Goal: Task Accomplishment & Management: Use online tool/utility

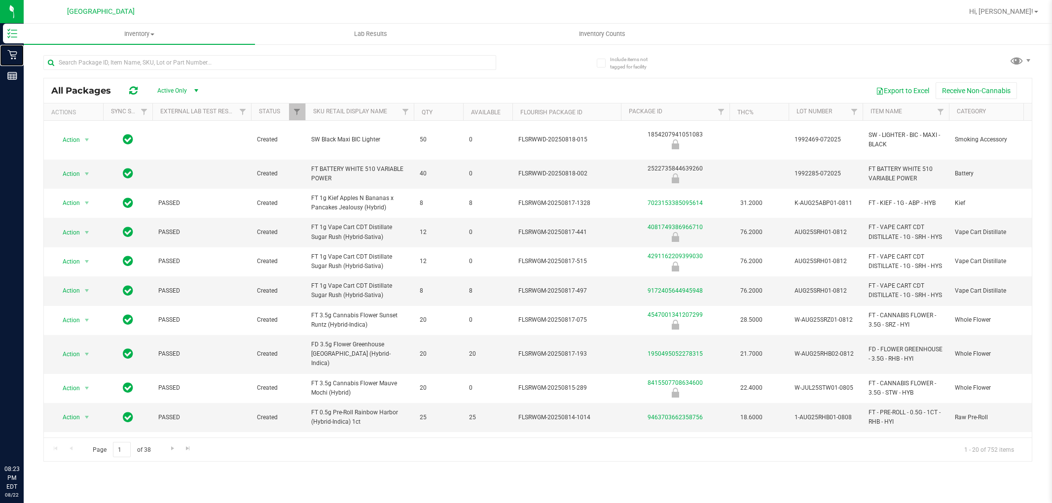
click at [13, 51] on icon at bounding box center [12, 55] width 10 height 10
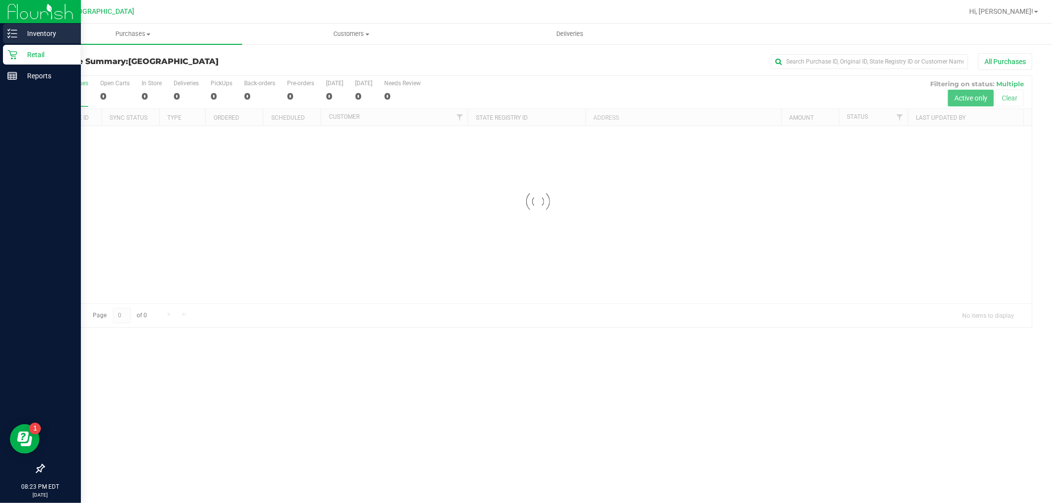
click at [13, 30] on icon at bounding box center [12, 34] width 10 height 10
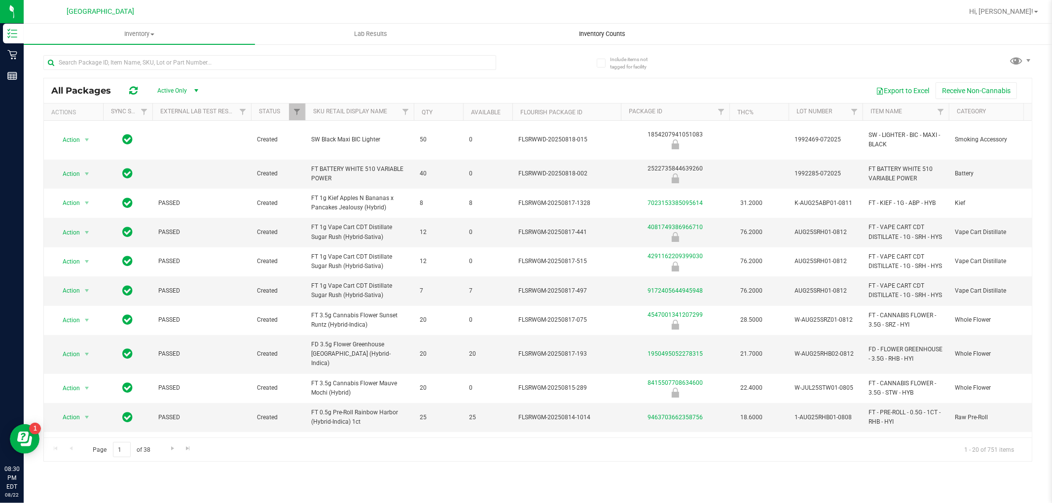
click at [588, 30] on span "Inventory Counts" at bounding box center [602, 34] width 73 height 9
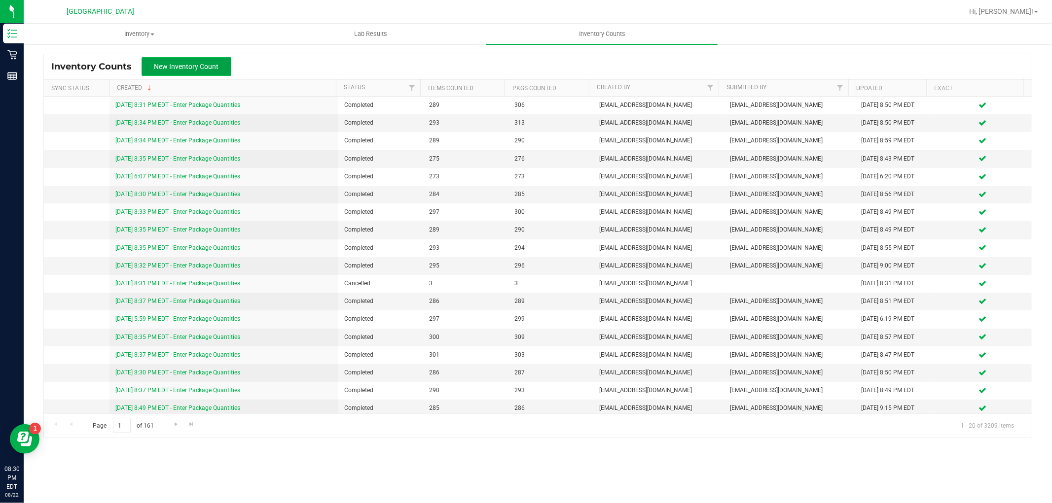
click at [220, 67] on button "New Inventory Count" at bounding box center [187, 66] width 90 height 19
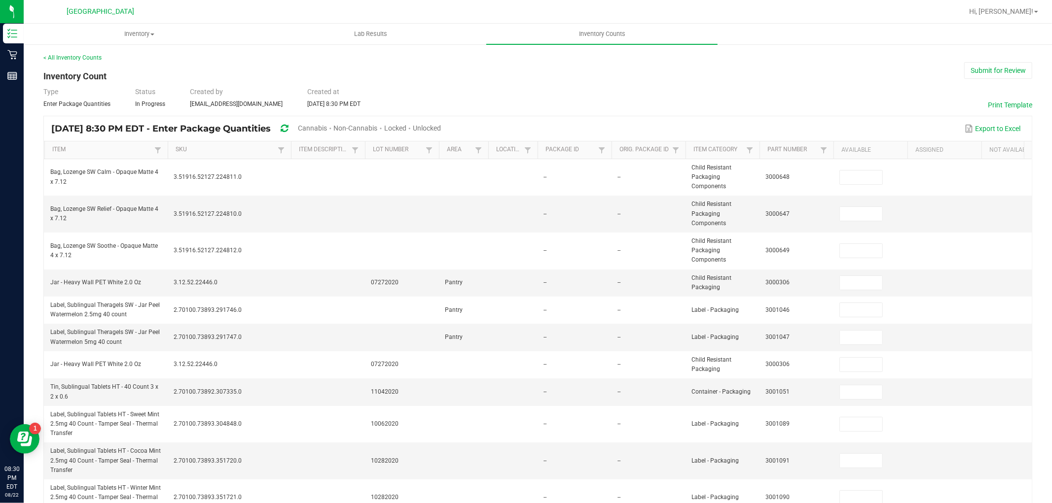
click at [327, 129] on span "Cannabis" at bounding box center [312, 128] width 29 height 8
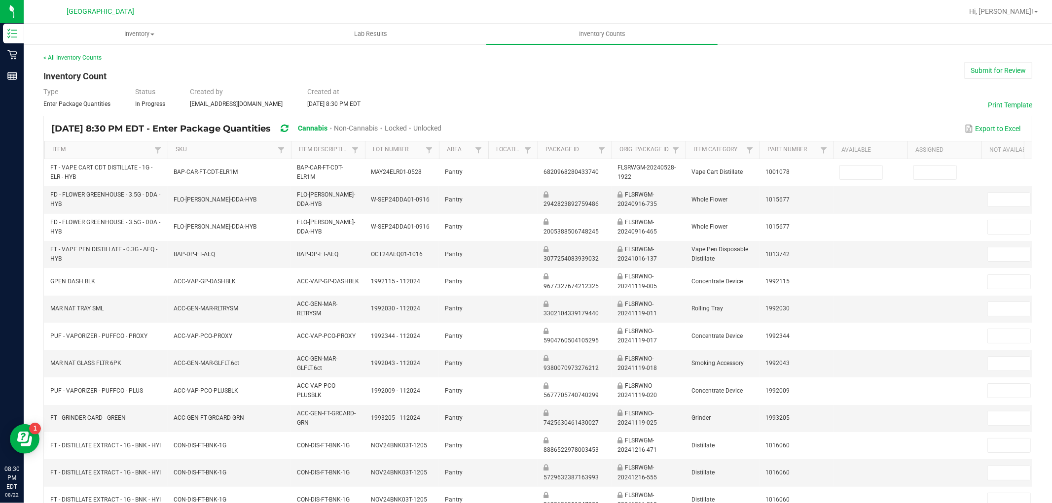
click at [441, 129] on span "Unlocked" at bounding box center [427, 128] width 28 height 8
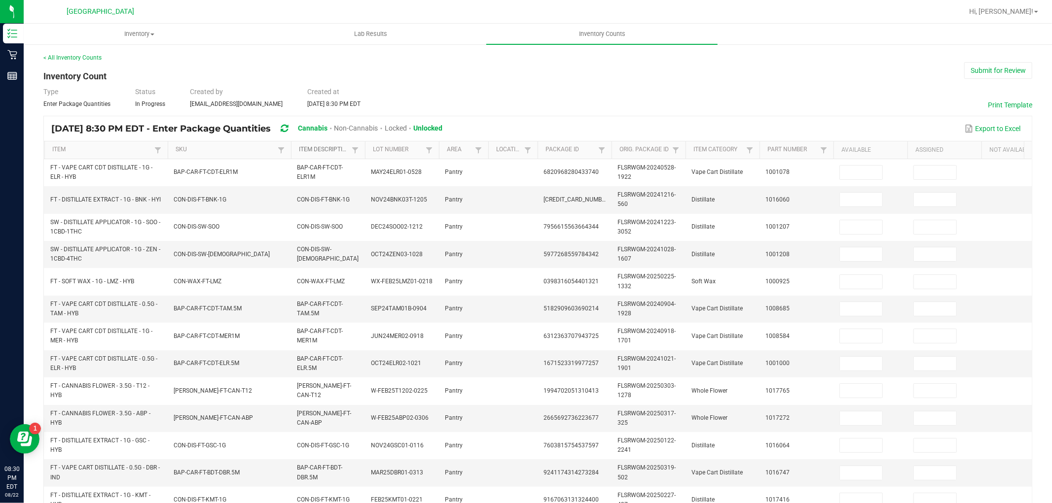
click at [342, 149] on link "Item Description" at bounding box center [324, 150] width 50 height 8
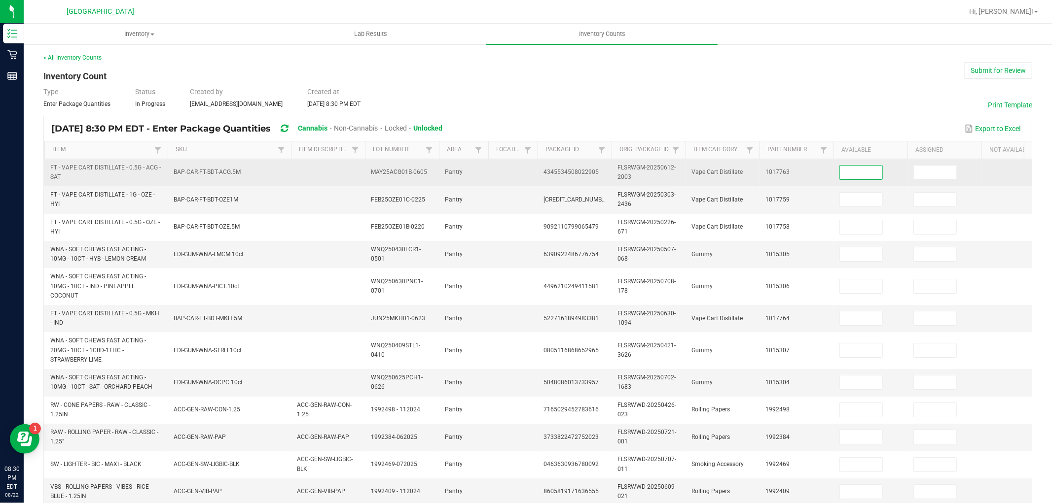
click at [853, 171] on input at bounding box center [861, 173] width 42 height 14
type input "12"
type input "6"
type input "14"
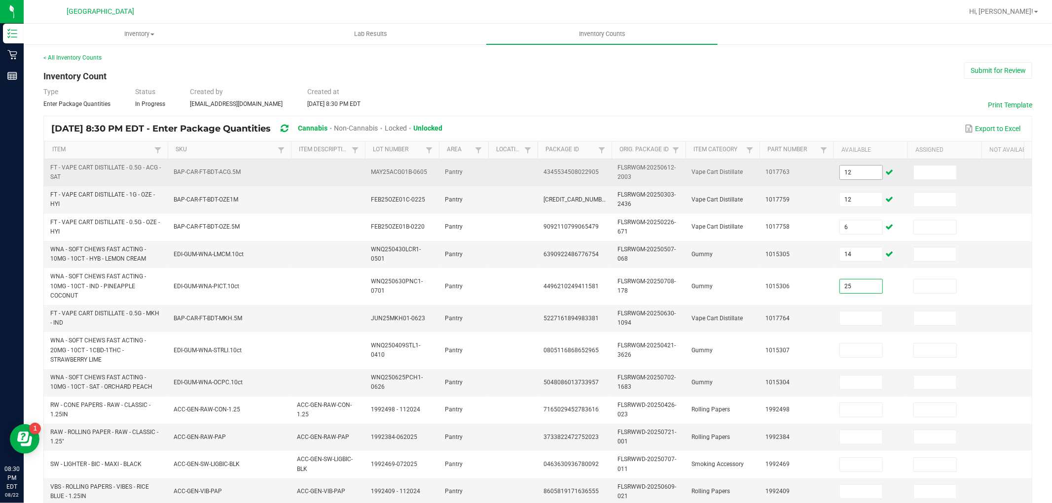
type input "25"
type input "2"
type input "14"
type input "11"
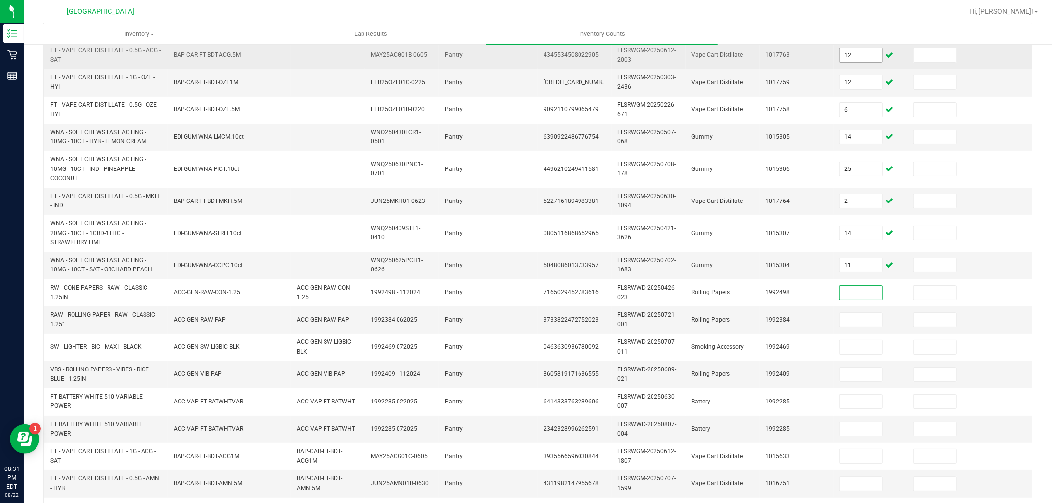
scroll to position [124, 0]
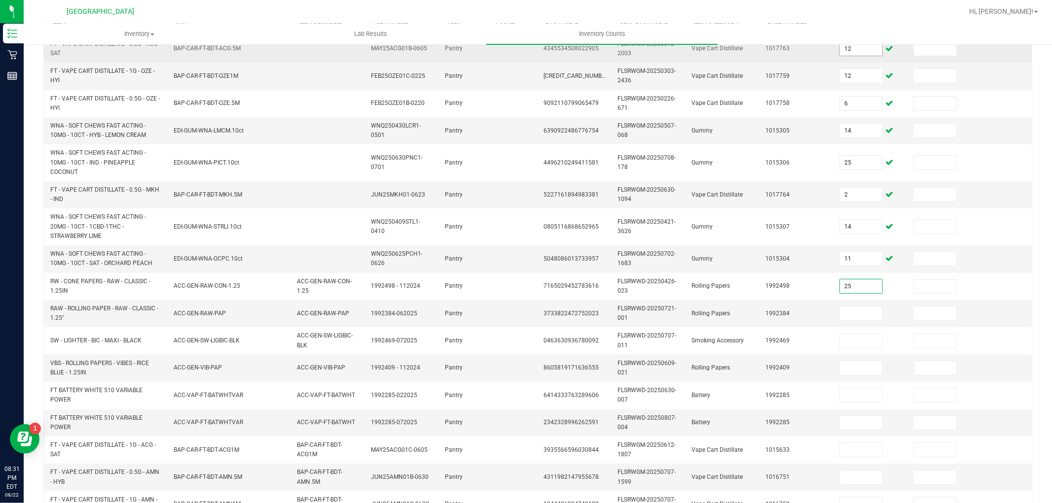
type input "25"
type input "12"
type input "2"
type input "34"
type input "31"
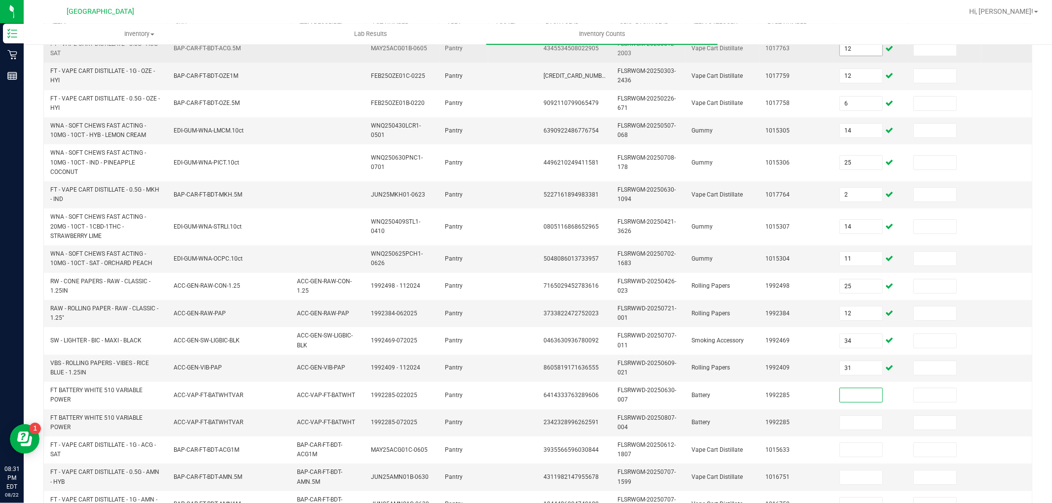
type input "7"
type input "6"
type input "1"
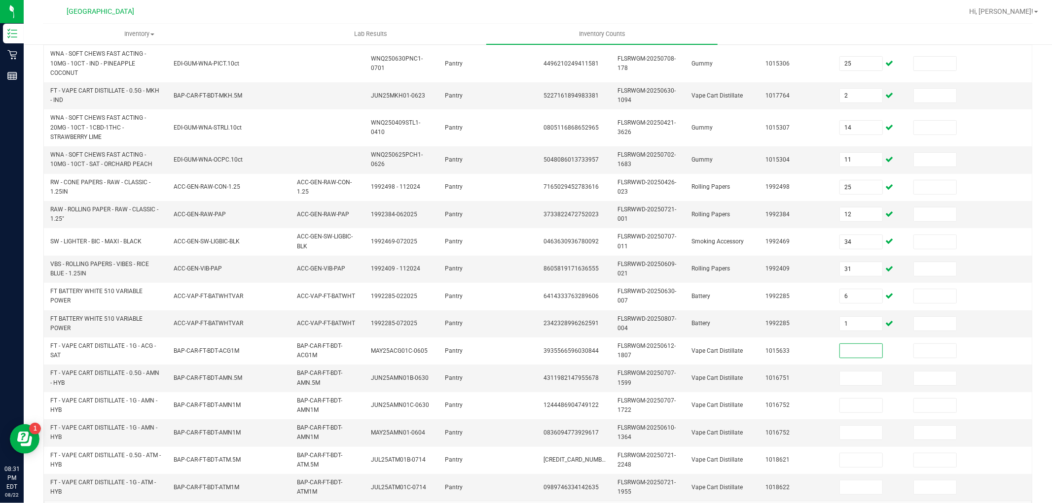
scroll to position [265, 0]
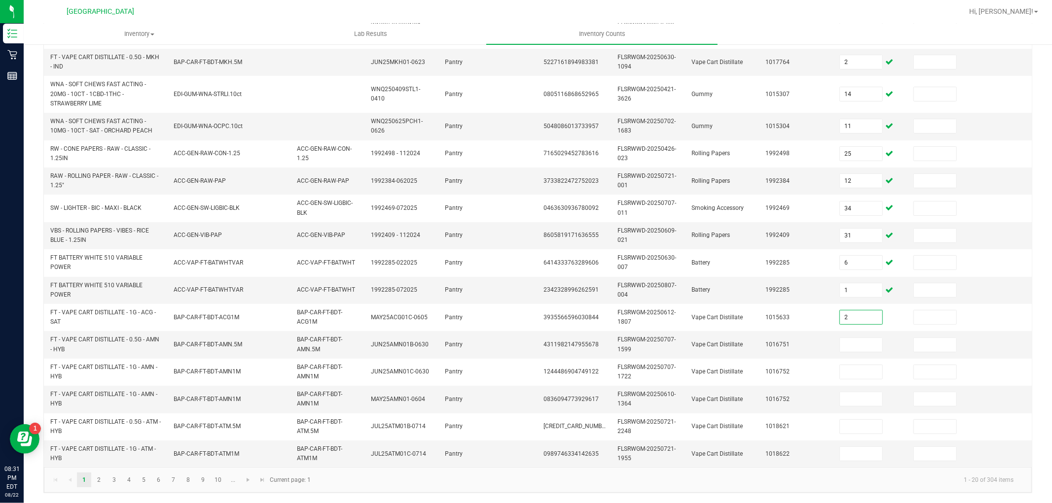
type input "2"
type input "1"
type input "11"
type input "0"
type input "5"
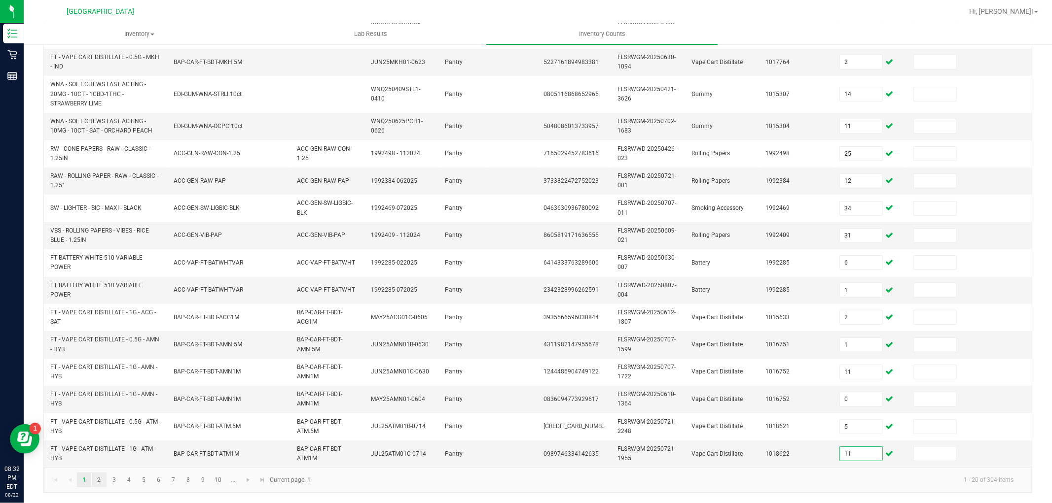
type input "11"
click at [100, 481] on link "2" at bounding box center [99, 480] width 14 height 15
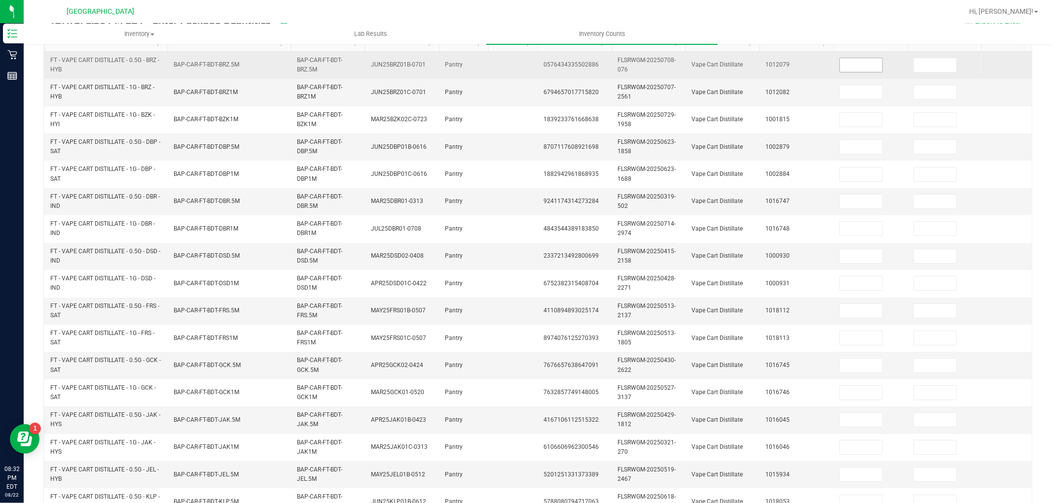
scroll to position [0, 0]
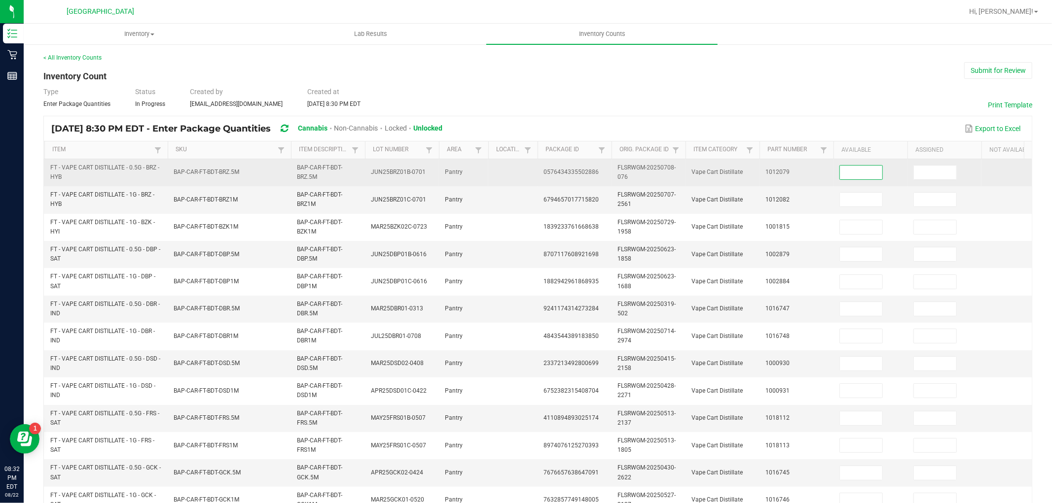
click at [862, 174] on input at bounding box center [861, 173] width 42 height 14
type input "12"
type input "7"
type input "11"
type input "12"
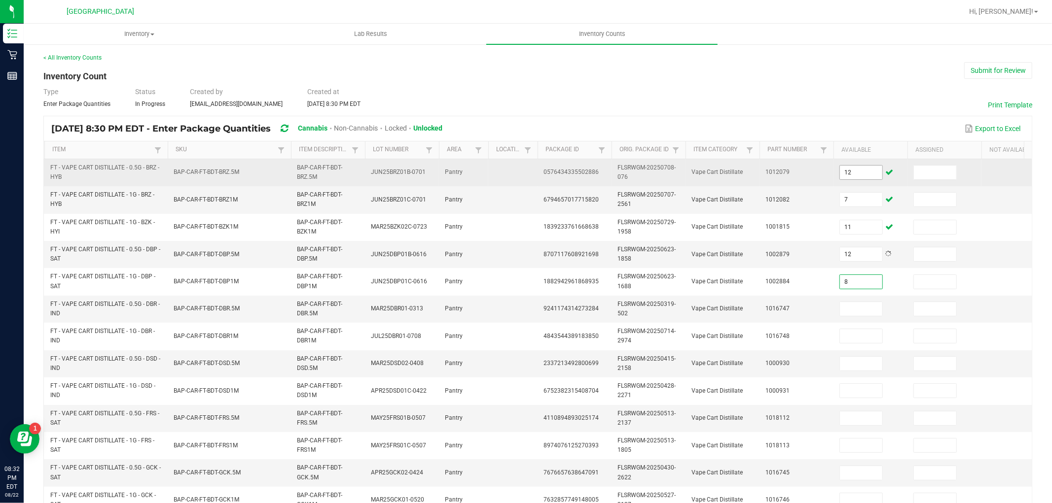
type input "8"
type input "1"
type input "7"
type input "11"
type input "1"
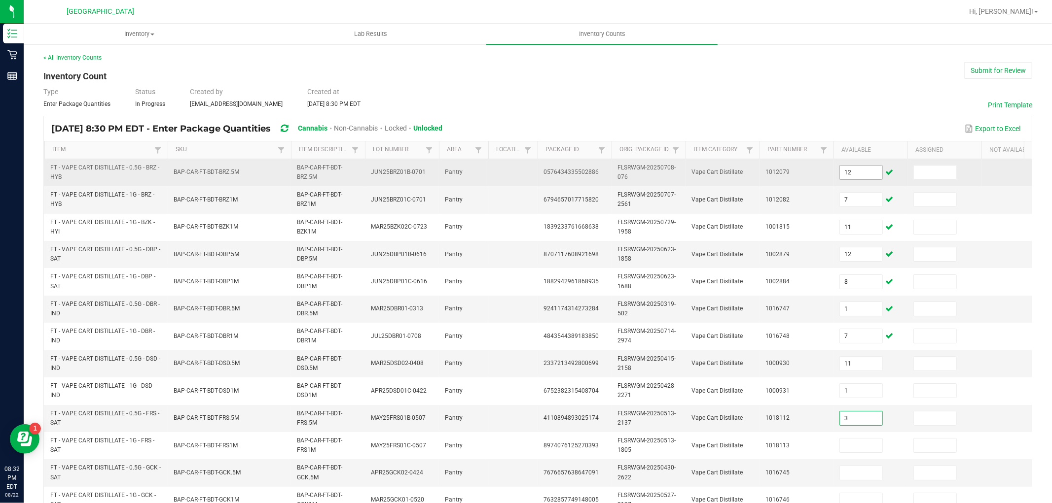
type input "3"
type input "4"
type input "7"
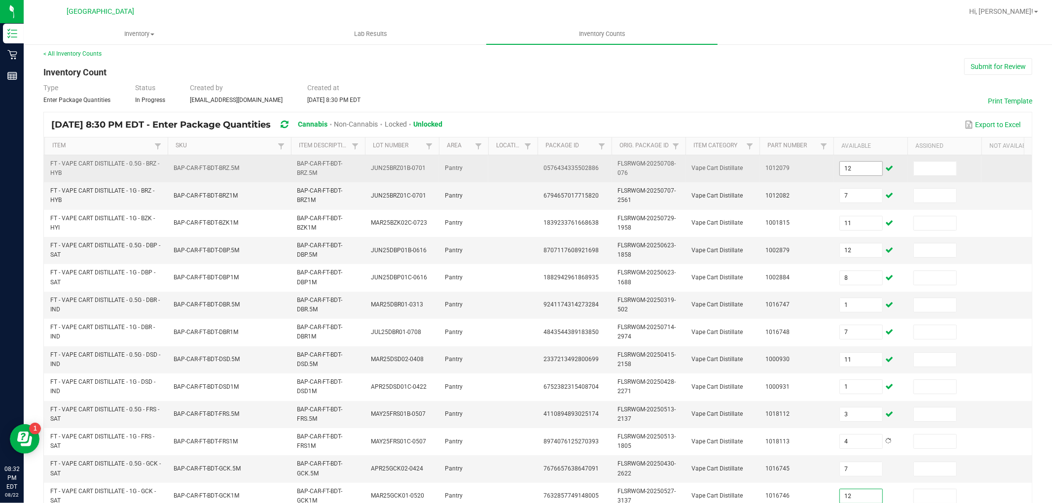
type input "12"
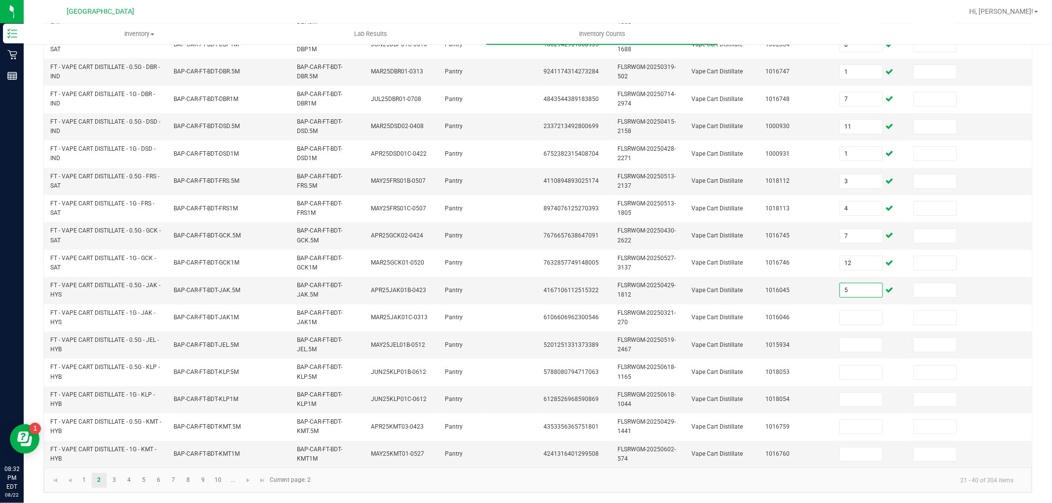
type input "5"
type input "9"
type input "8"
type input "5"
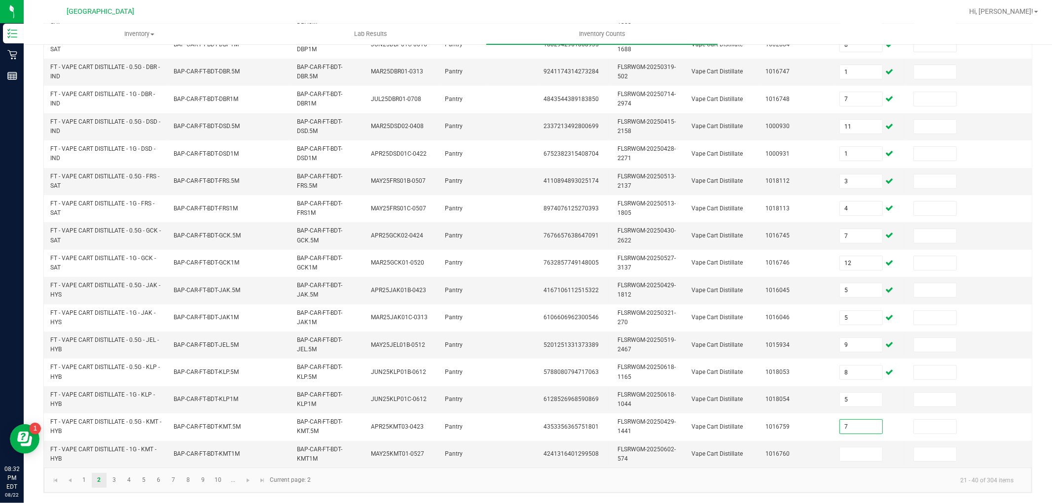
type input "7"
type input "8"
click at [112, 481] on link "3" at bounding box center [114, 480] width 14 height 15
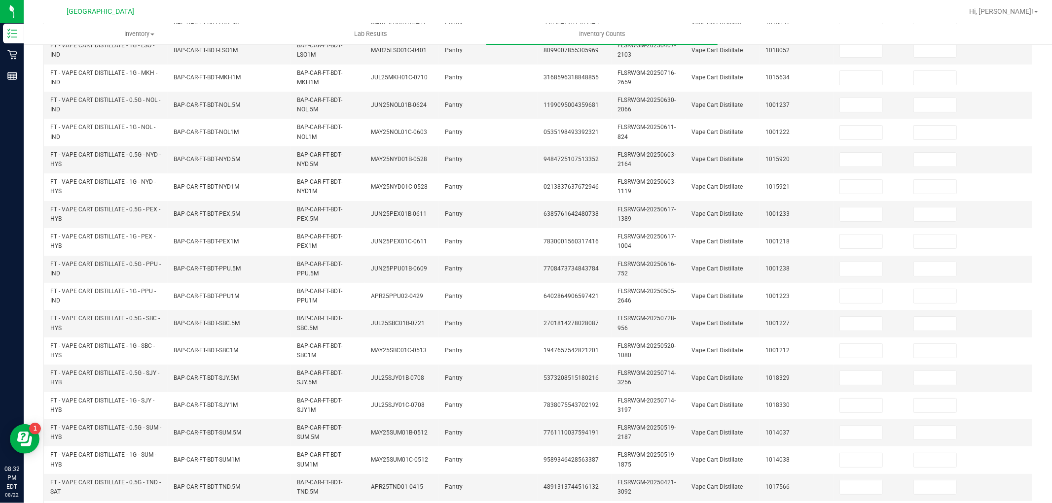
scroll to position [22, 0]
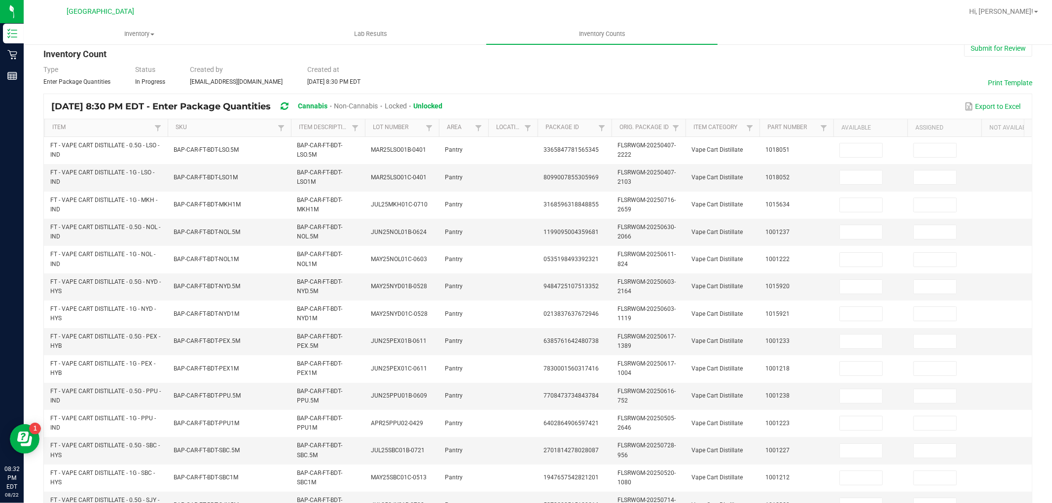
click at [870, 134] on th "Available" at bounding box center [870, 128] width 74 height 18
click at [879, 135] on th "Available" at bounding box center [870, 128] width 74 height 18
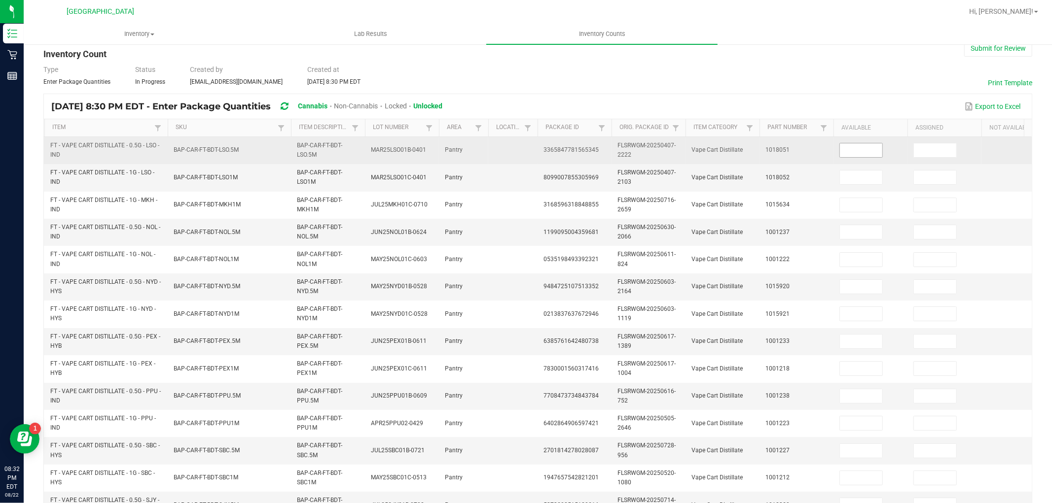
click at [860, 149] on input at bounding box center [861, 150] width 42 height 14
type input "1"
type input "9"
type input "10"
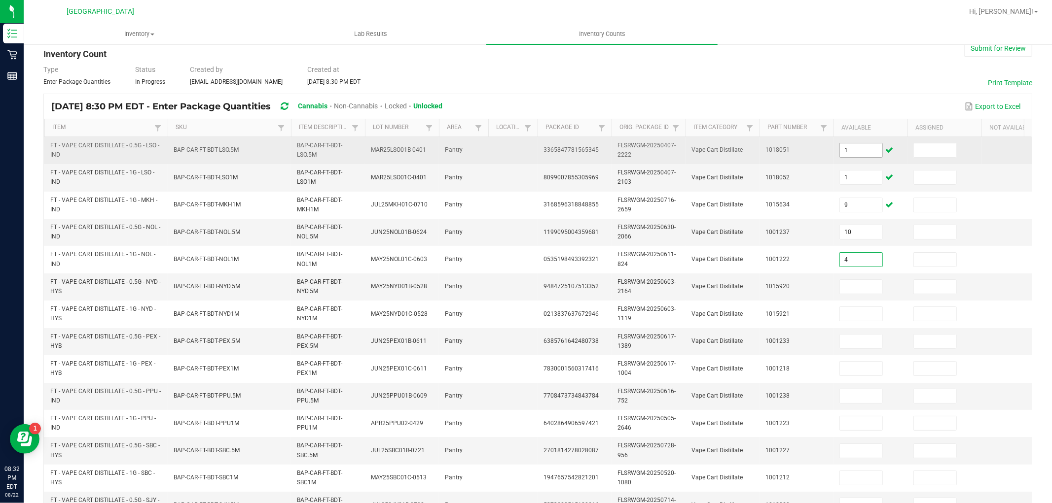
type input "4"
type input "2"
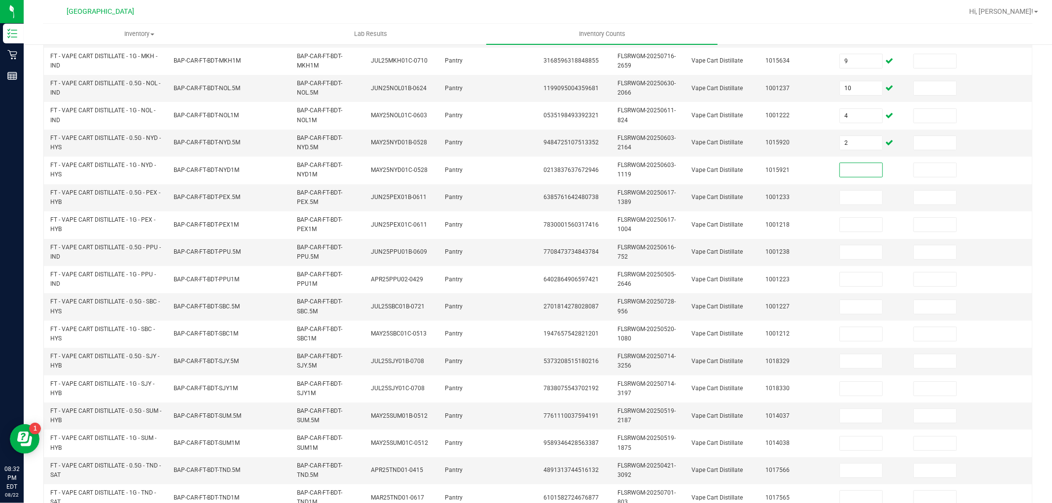
scroll to position [165, 0]
type input "8"
type input "9"
type input "11"
type input "10"
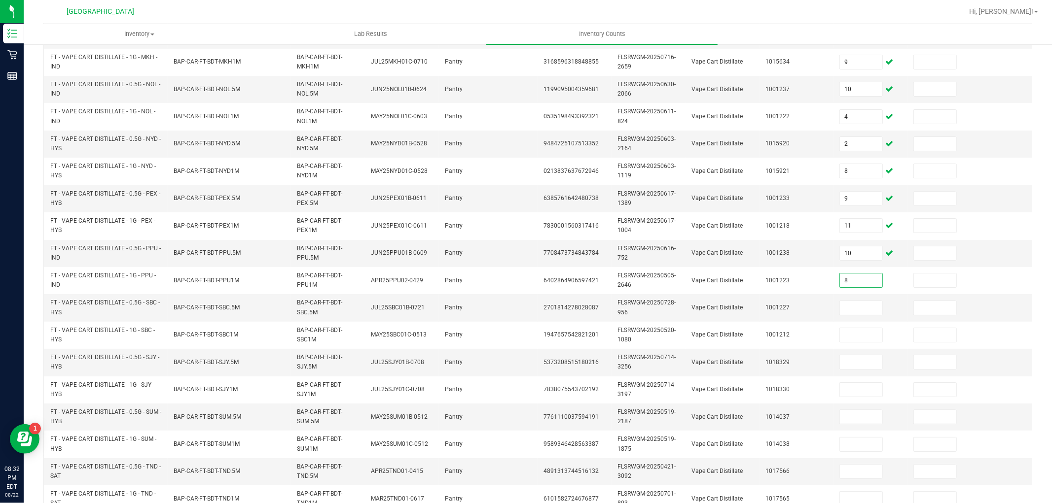
type input "8"
type input "5"
type input "3"
type input "6"
type input "9"
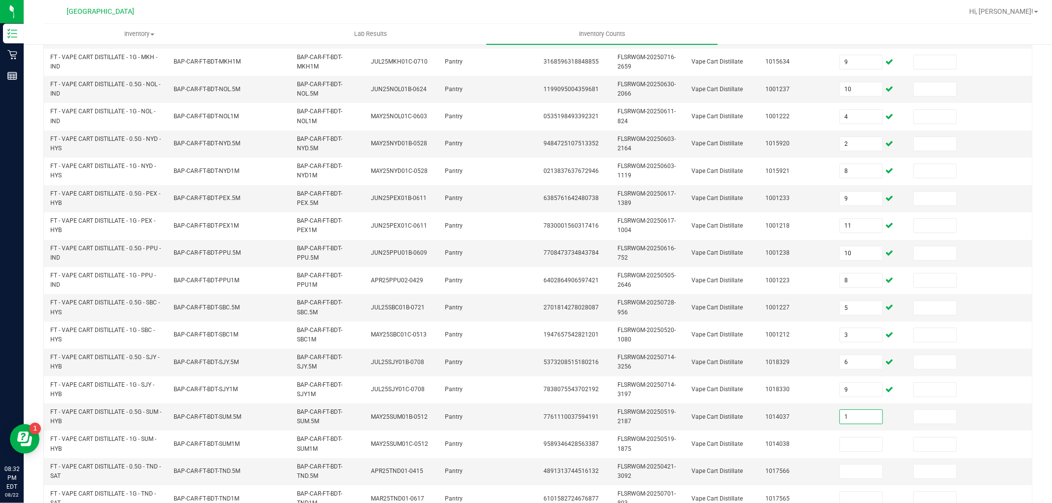
type input "1"
type input "11"
type input "9"
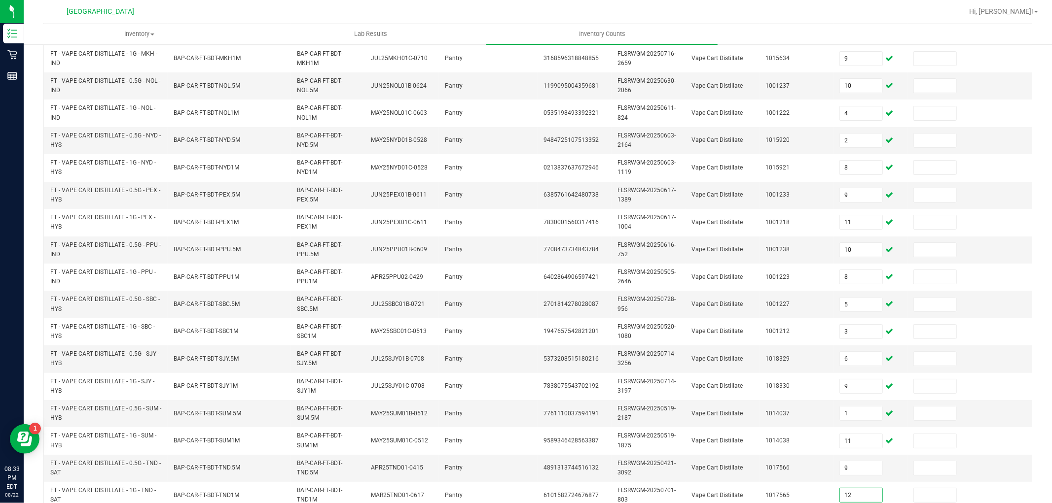
type input "12"
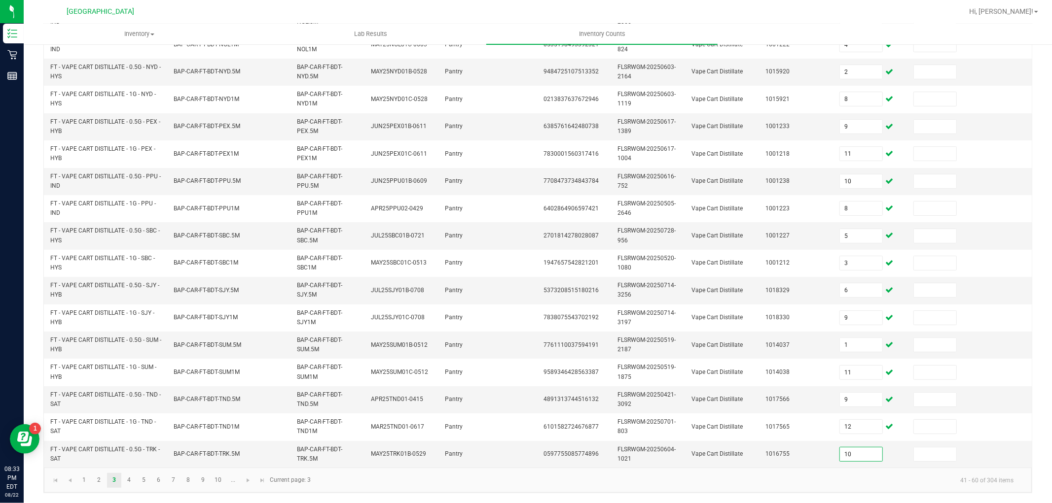
type input "10"
click at [129, 480] on link "4" at bounding box center [129, 480] width 14 height 15
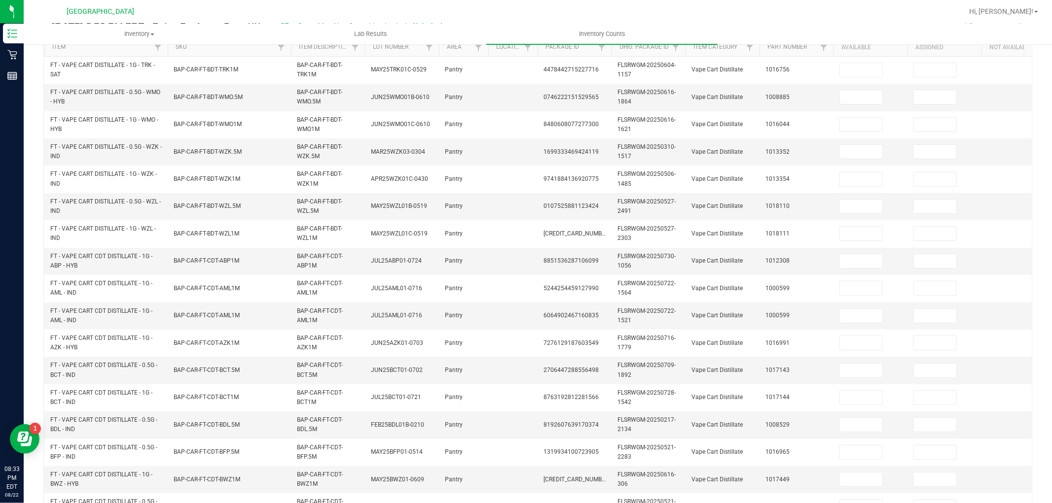
scroll to position [70, 0]
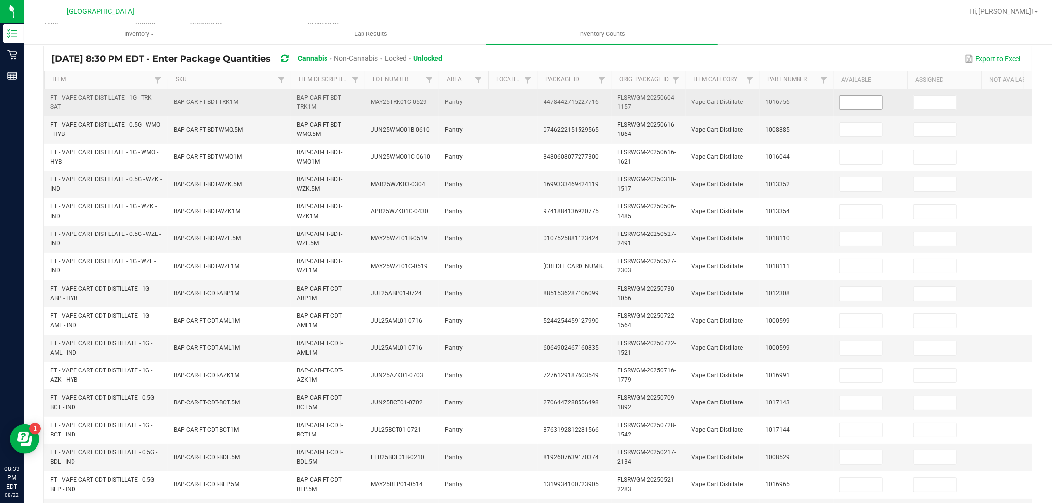
click at [857, 104] on input at bounding box center [861, 103] width 42 height 14
type input "6"
type input "9"
type input "1"
type input "11"
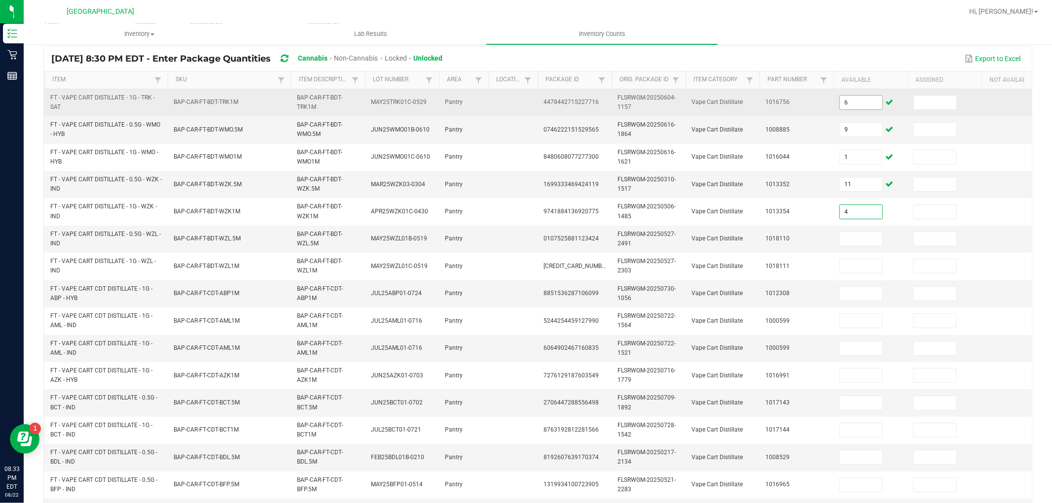
type input "4"
type input "6"
type input "12"
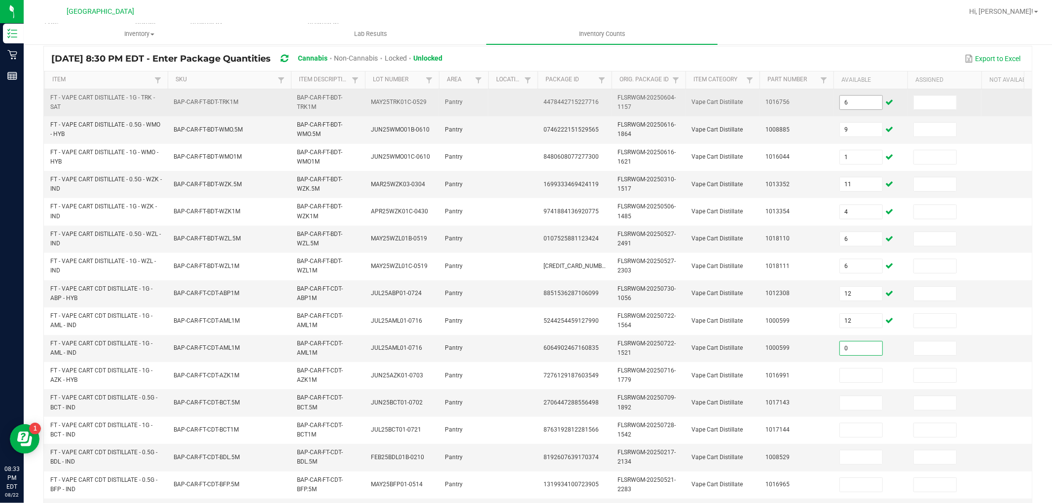
type input "0"
type input "6"
type input "3"
type input "7"
type input "1"
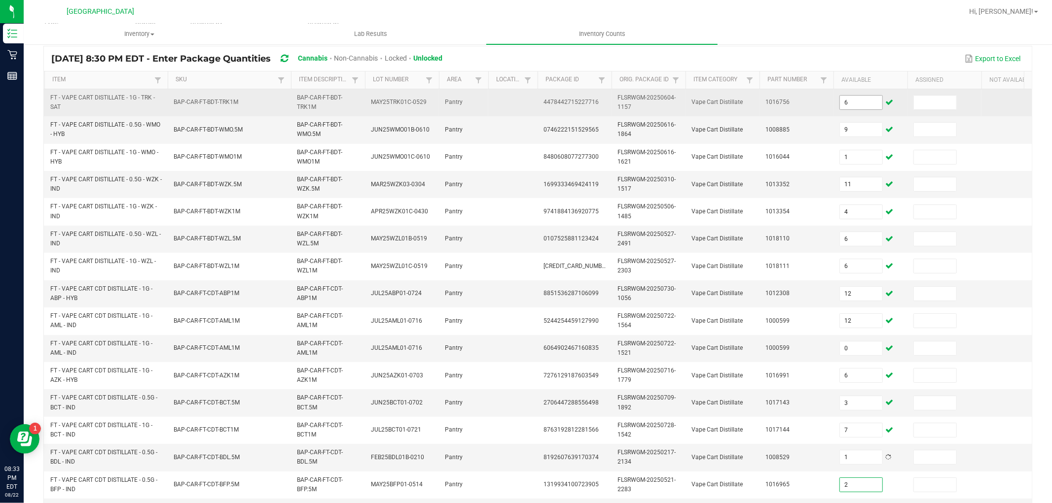
type input "2"
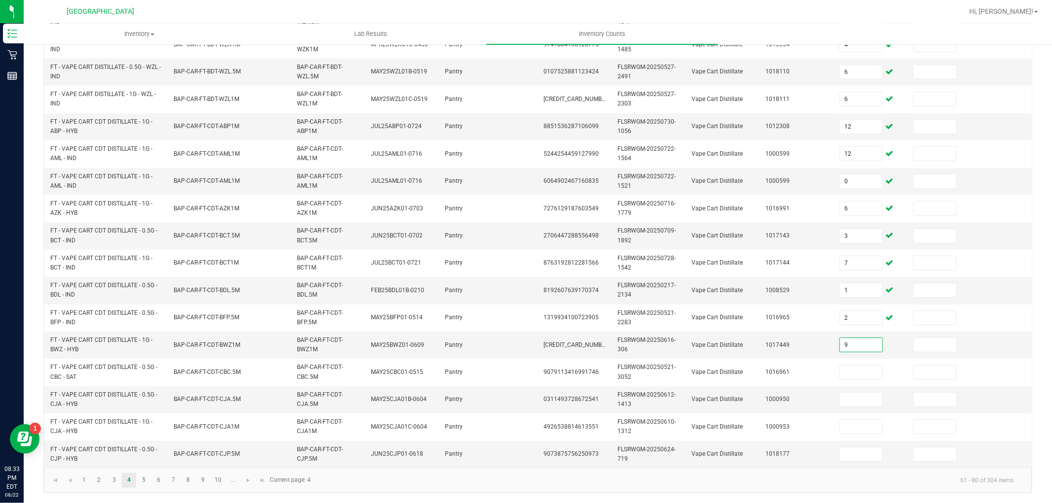
type input "9"
type input "6"
type input "1"
type input "10"
type input "9"
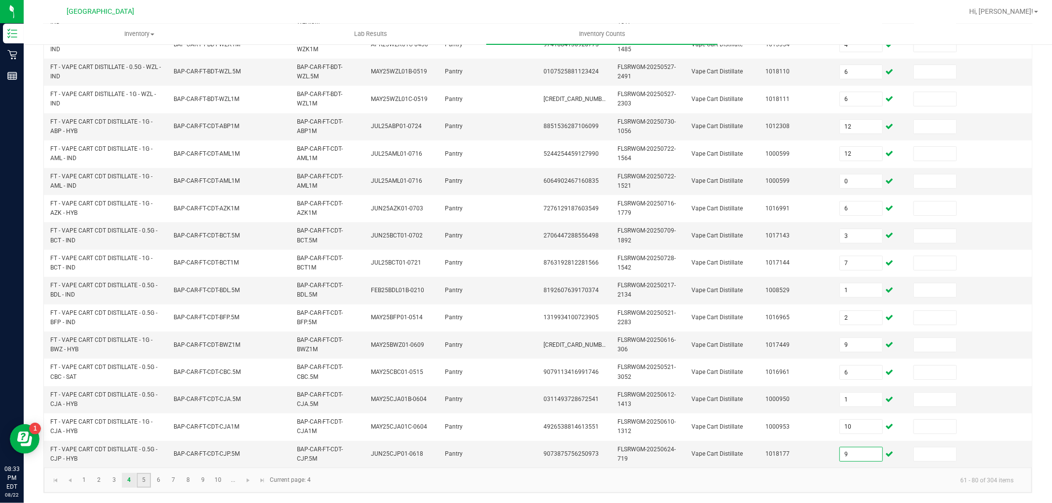
click at [143, 480] on link "5" at bounding box center [144, 480] width 14 height 15
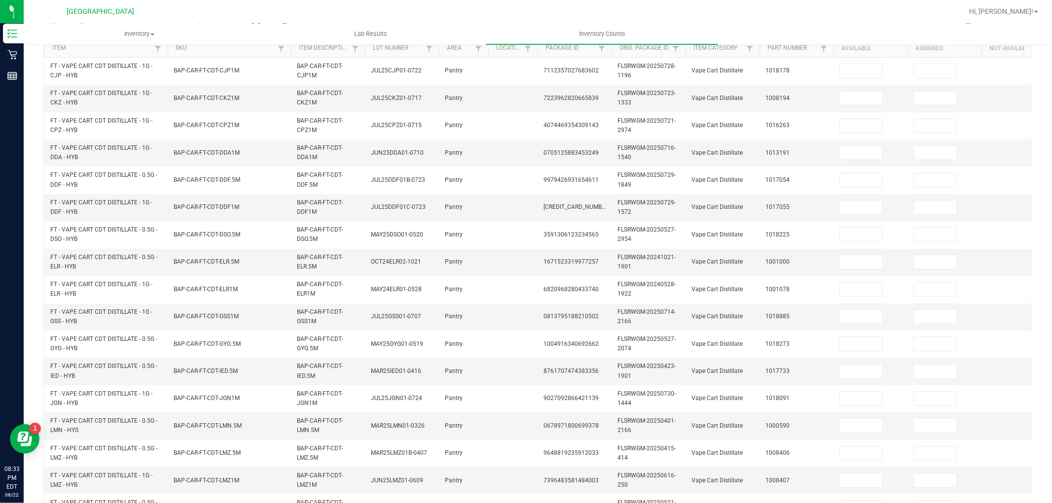
scroll to position [70, 0]
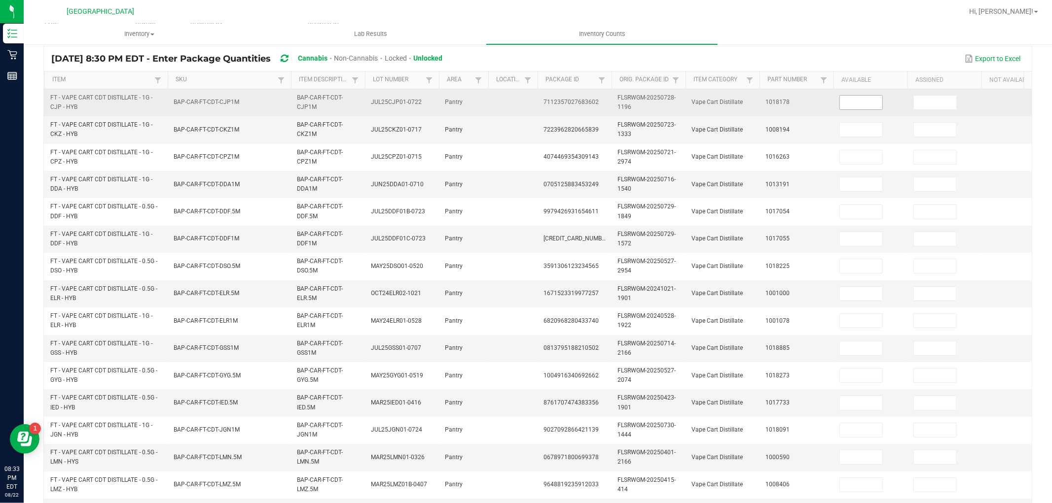
click at [858, 101] on input at bounding box center [861, 103] width 42 height 14
type input "10"
type input "12"
type input "1"
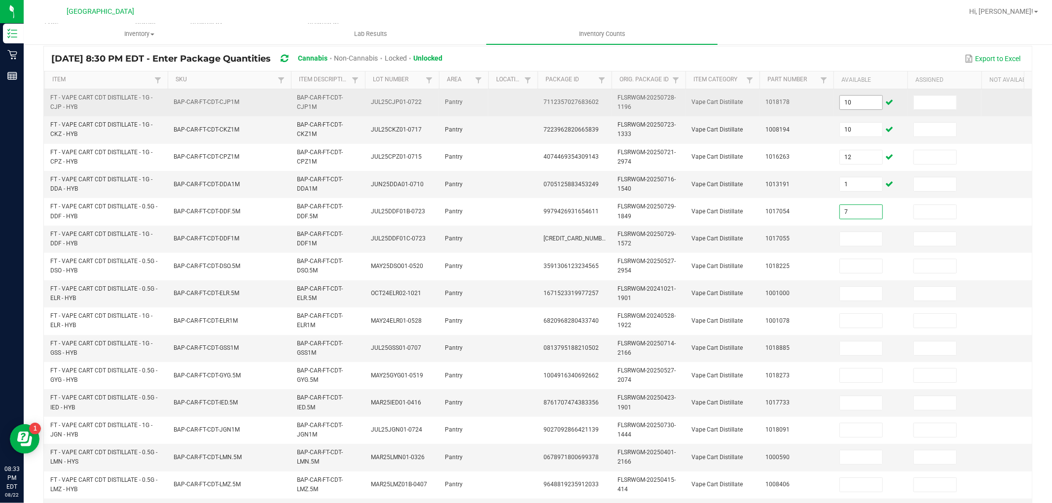
type input "7"
type input "10"
type input "5"
type input "6"
type input "11"
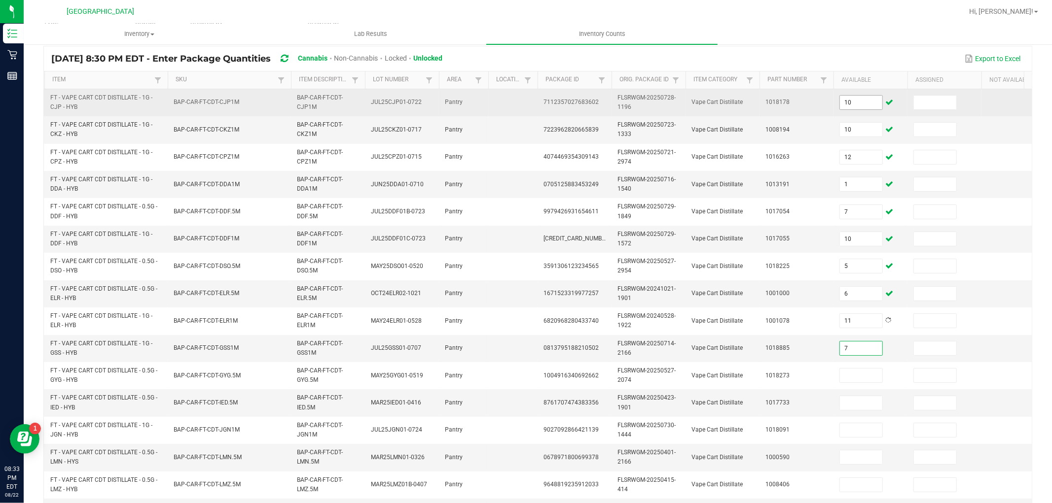
type input "7"
type input "6"
type input "9"
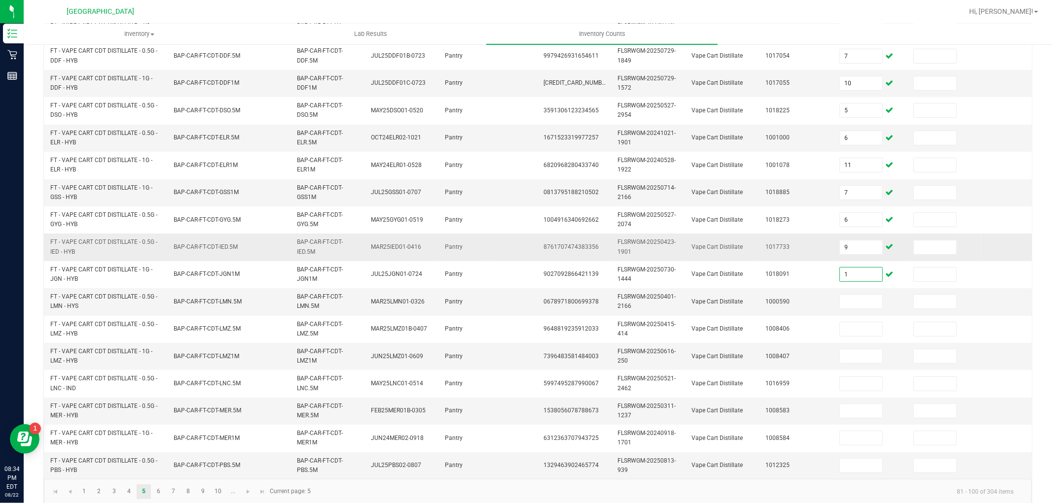
scroll to position [247, 0]
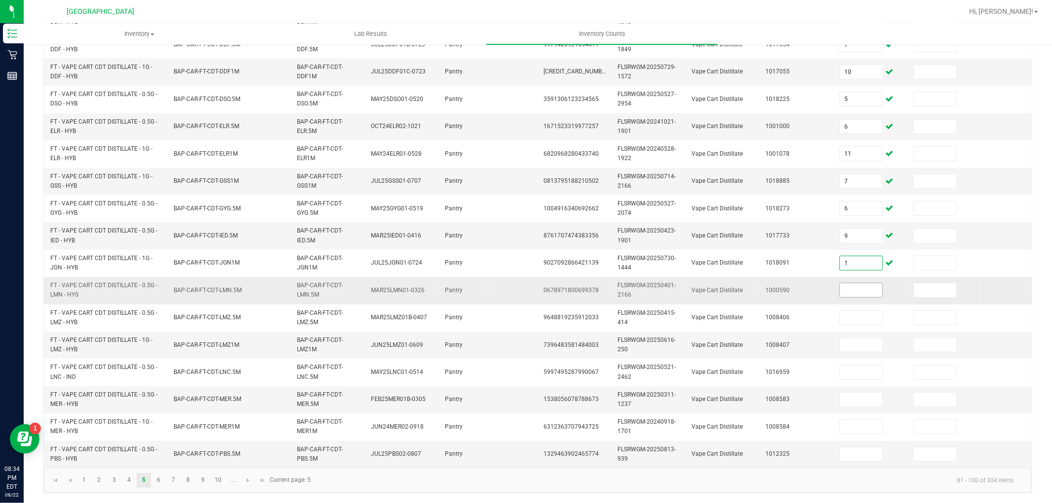
type input "1"
click at [869, 284] on input at bounding box center [861, 291] width 42 height 14
type input "5"
type input "6"
type input "12"
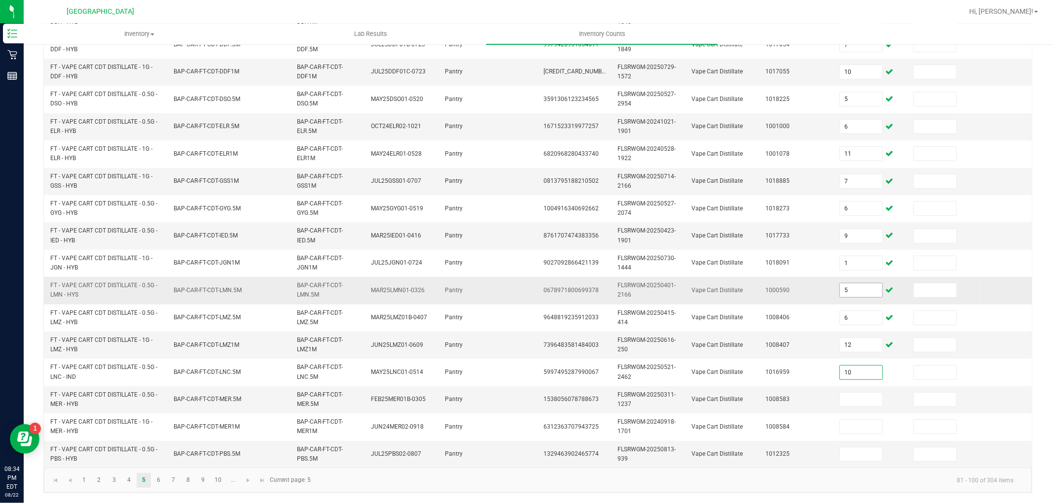
type input "10"
type input "11"
type input "12"
type input "10"
click at [161, 476] on link "6" at bounding box center [158, 480] width 14 height 15
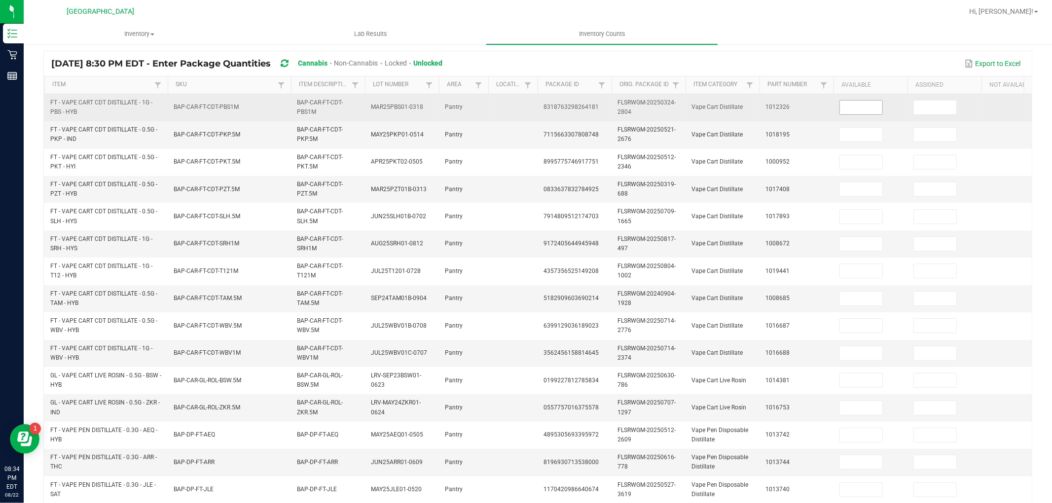
scroll to position [0, 0]
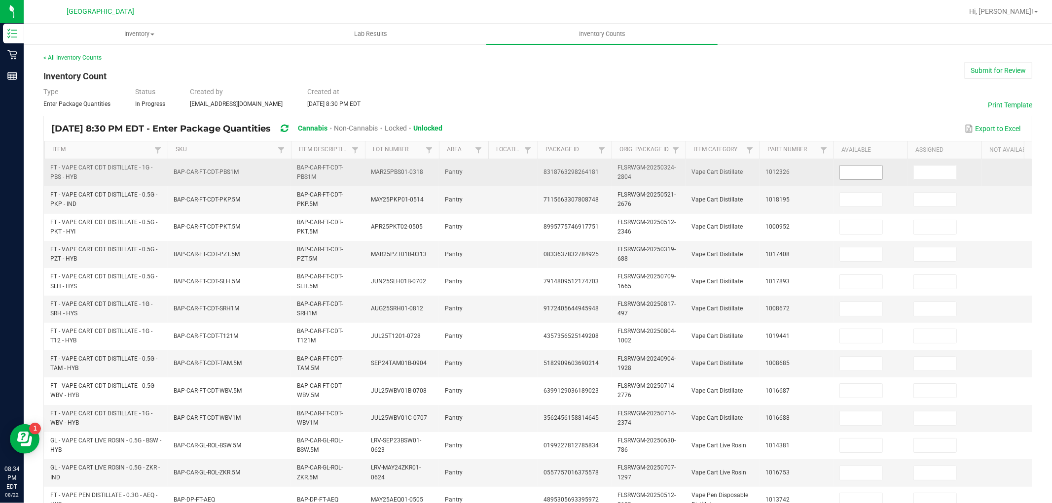
click at [866, 173] on input at bounding box center [861, 173] width 42 height 14
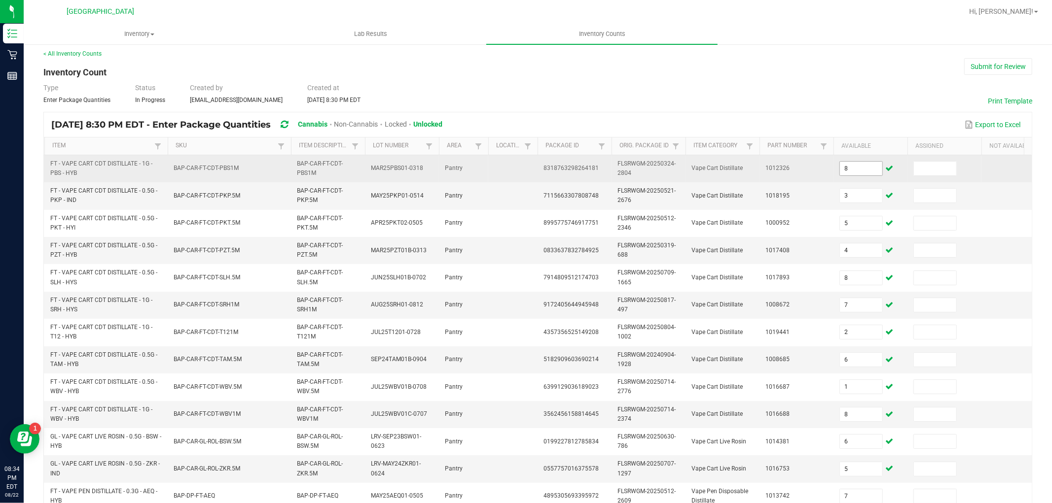
scroll to position [247, 0]
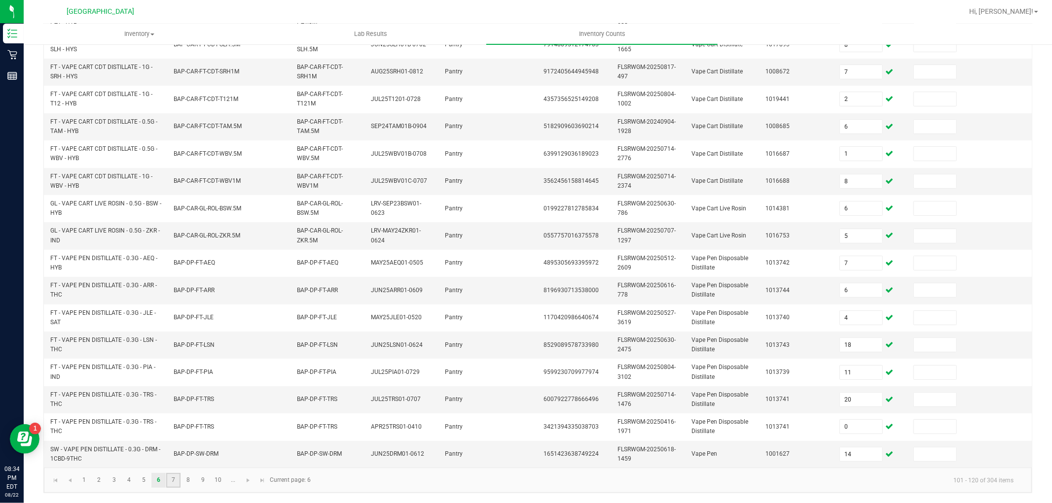
click at [169, 477] on link "7" at bounding box center [173, 480] width 14 height 15
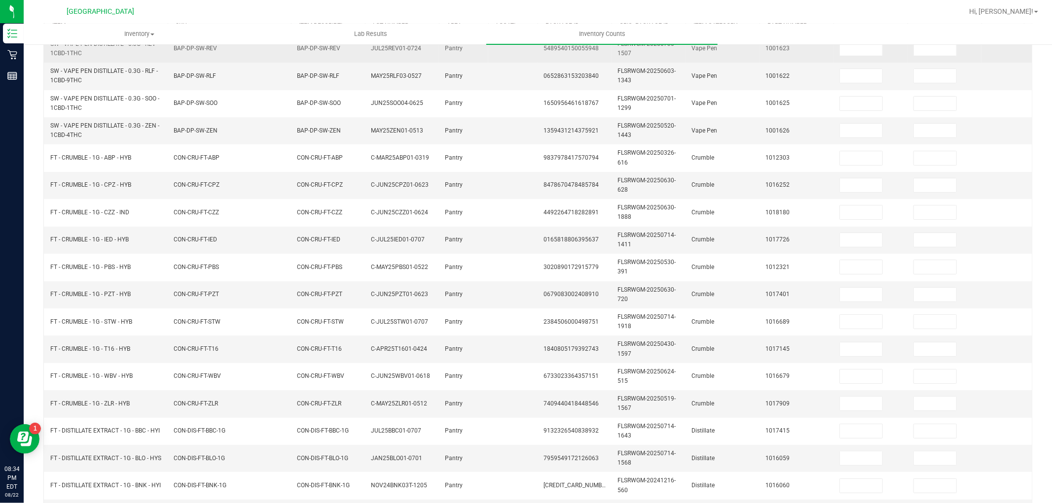
scroll to position [0, 0]
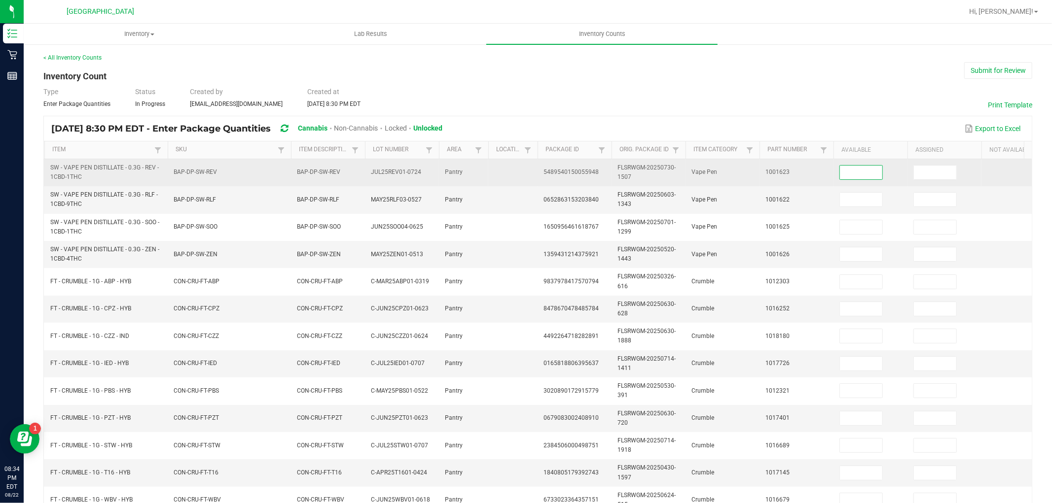
click at [856, 170] on input at bounding box center [861, 173] width 42 height 14
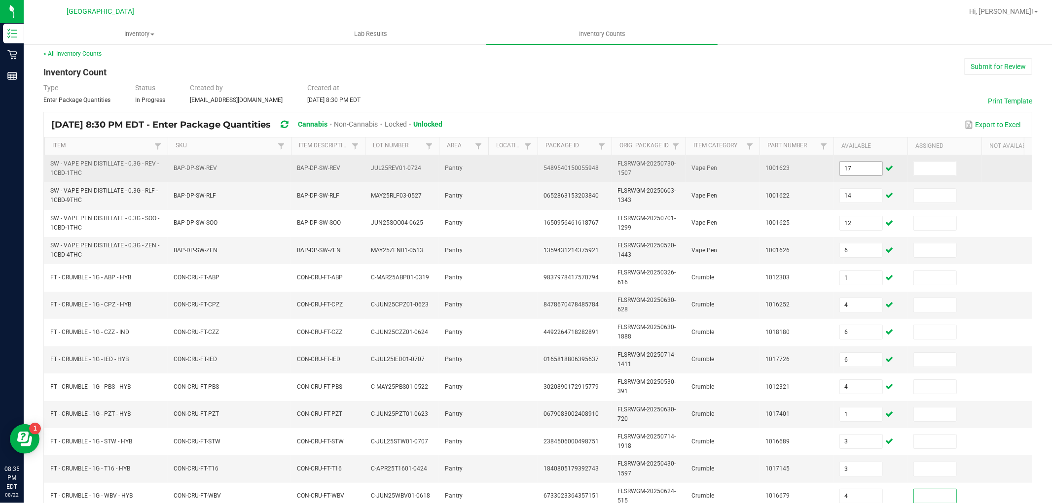
scroll to position [247, 0]
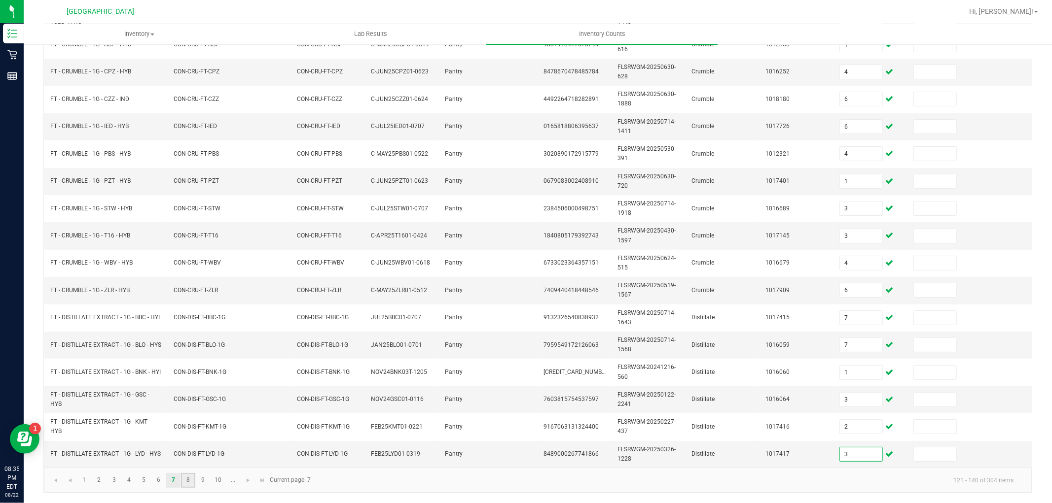
click at [185, 477] on link "8" at bounding box center [188, 480] width 14 height 15
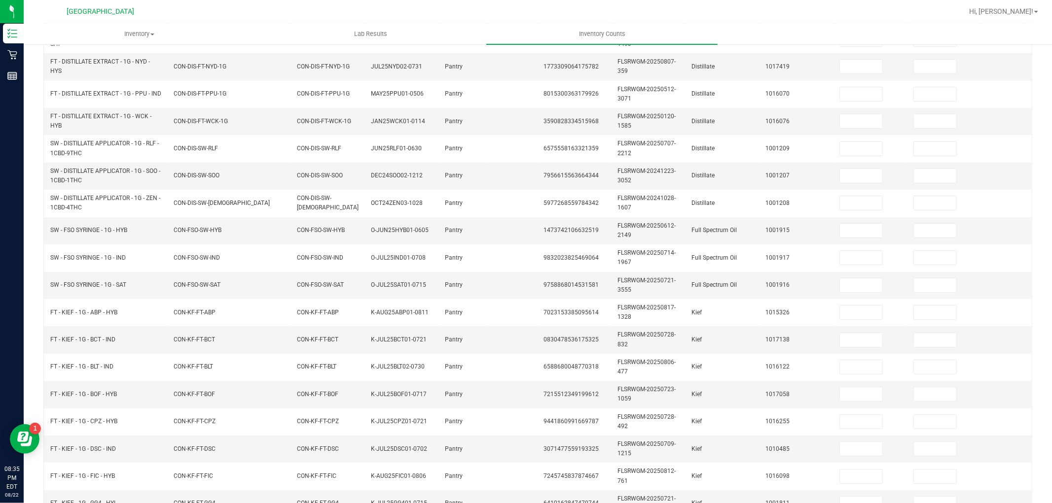
scroll to position [27, 0]
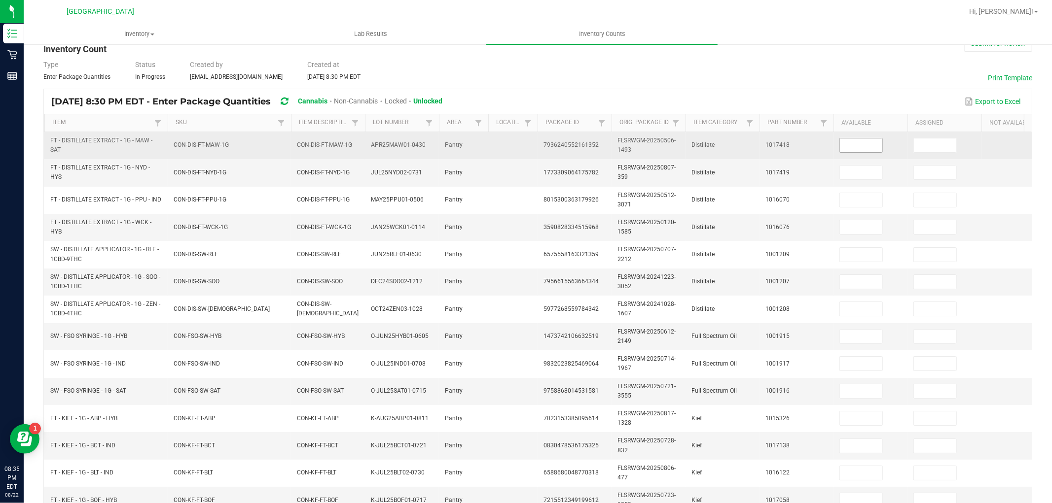
click at [869, 140] on input at bounding box center [861, 146] width 42 height 14
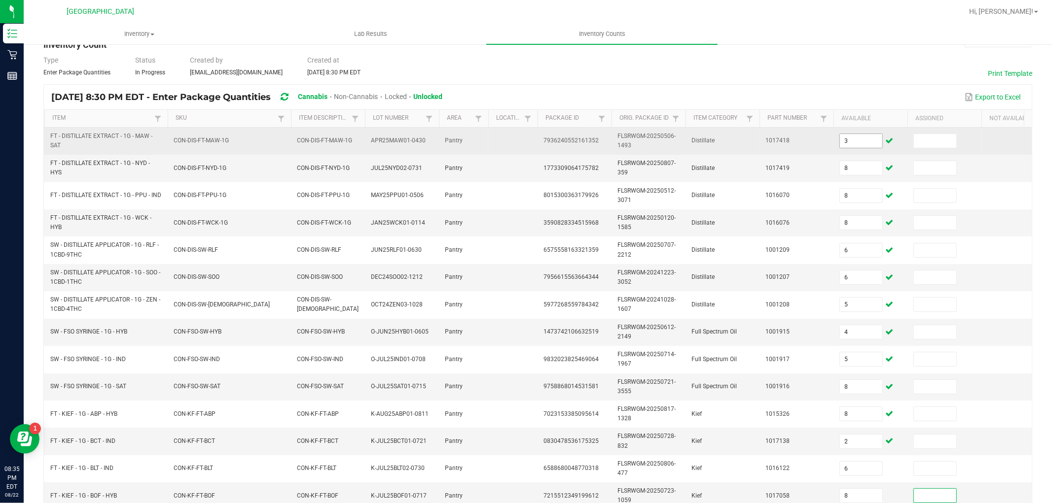
scroll to position [247, 0]
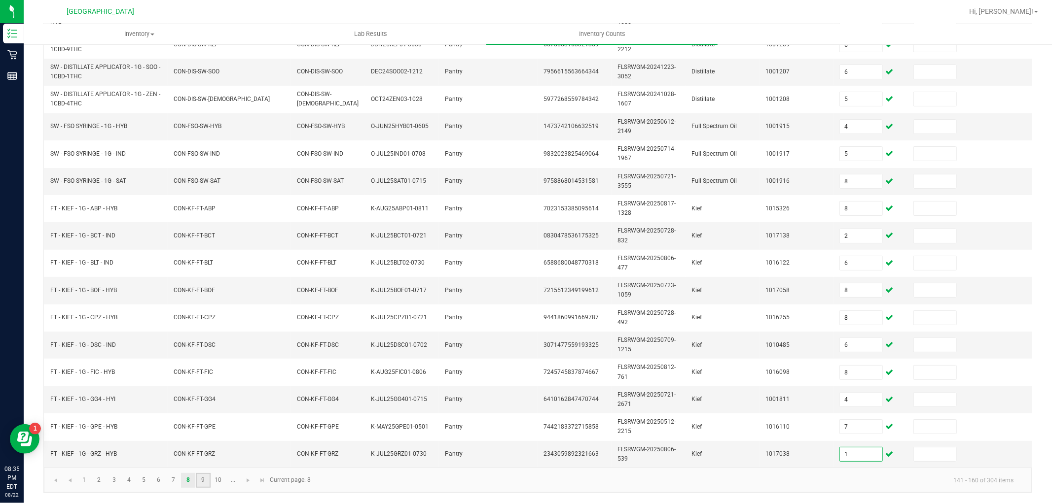
click at [206, 480] on link "9" at bounding box center [203, 480] width 14 height 15
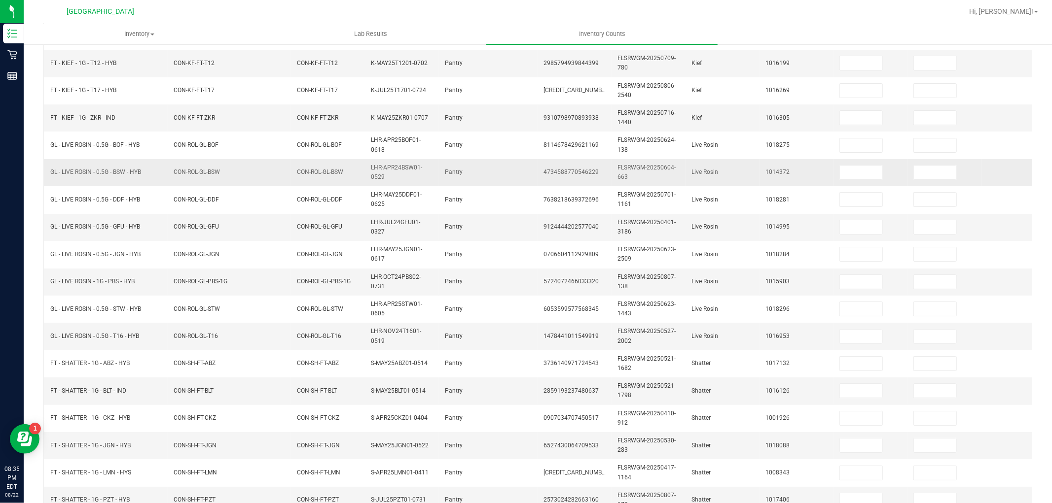
scroll to position [0, 0]
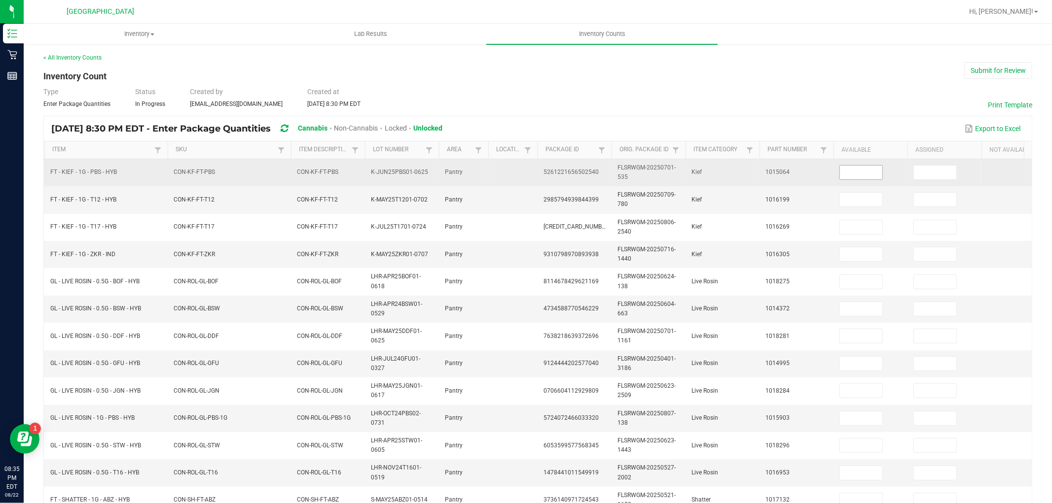
click at [858, 168] on input at bounding box center [861, 173] width 42 height 14
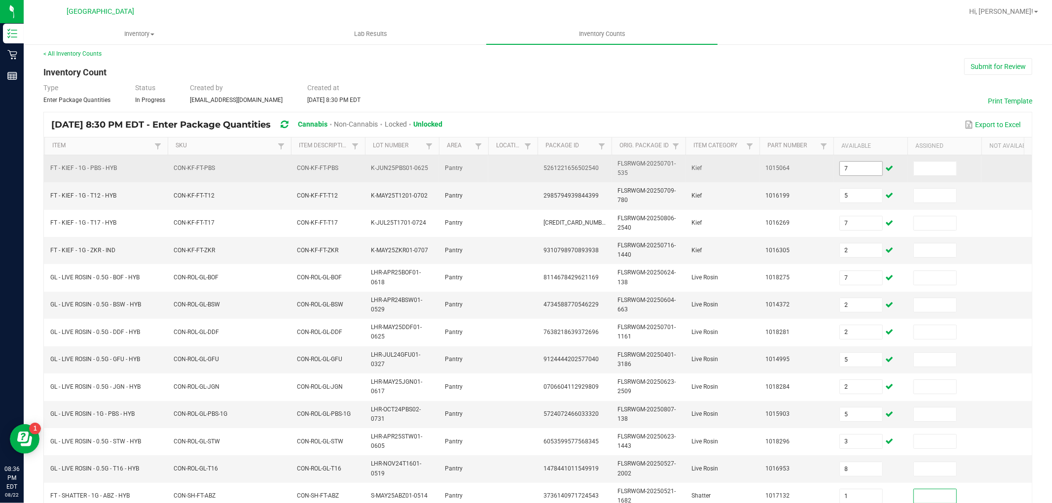
scroll to position [247, 0]
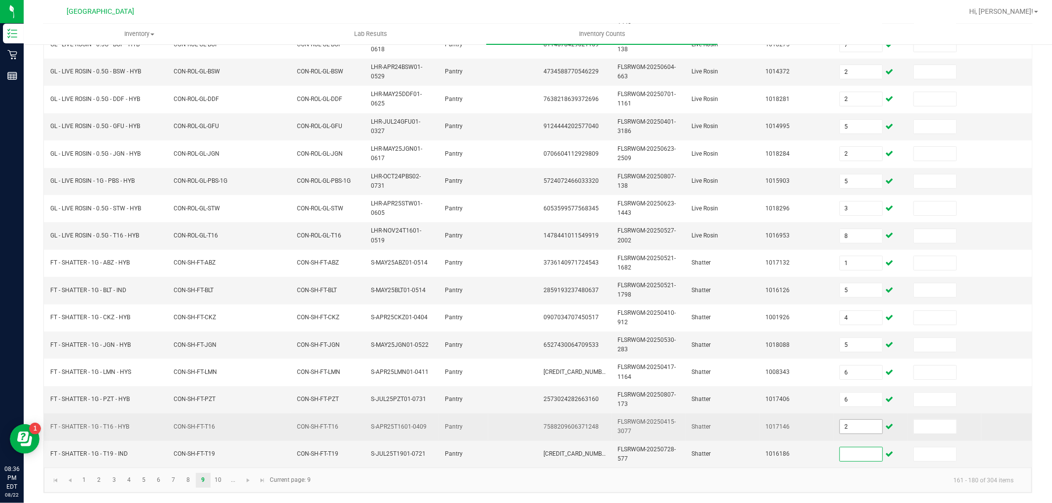
click at [870, 420] on input "2" at bounding box center [861, 427] width 42 height 14
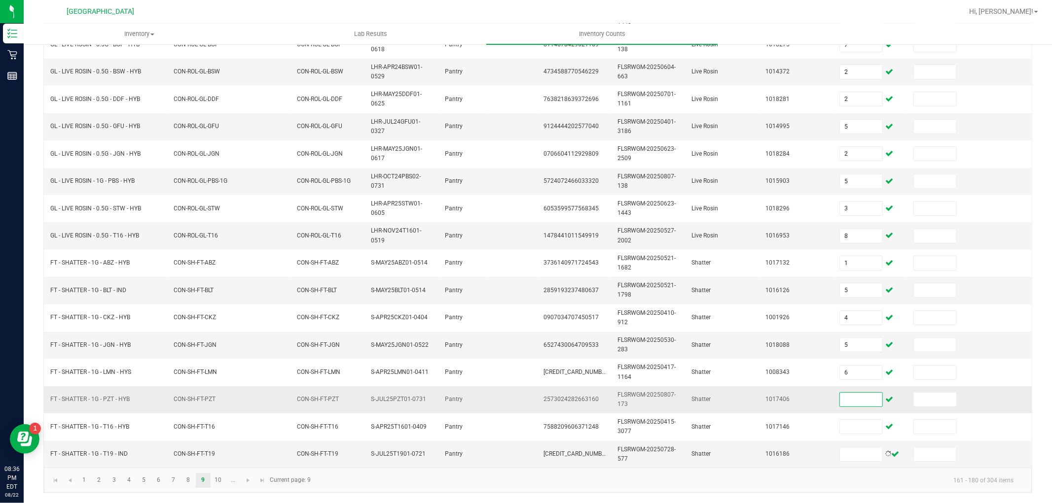
click at [856, 393] on input at bounding box center [861, 400] width 42 height 14
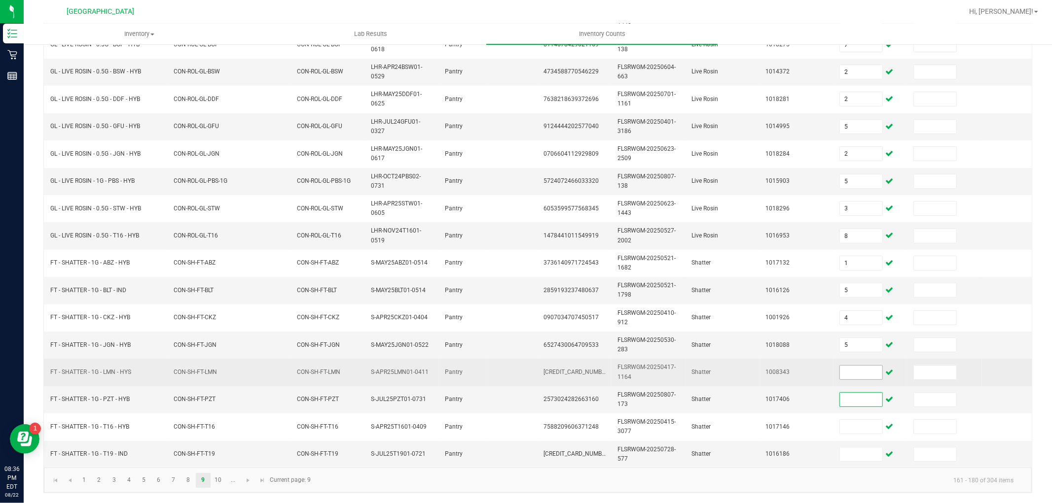
click at [859, 366] on input at bounding box center [861, 373] width 42 height 14
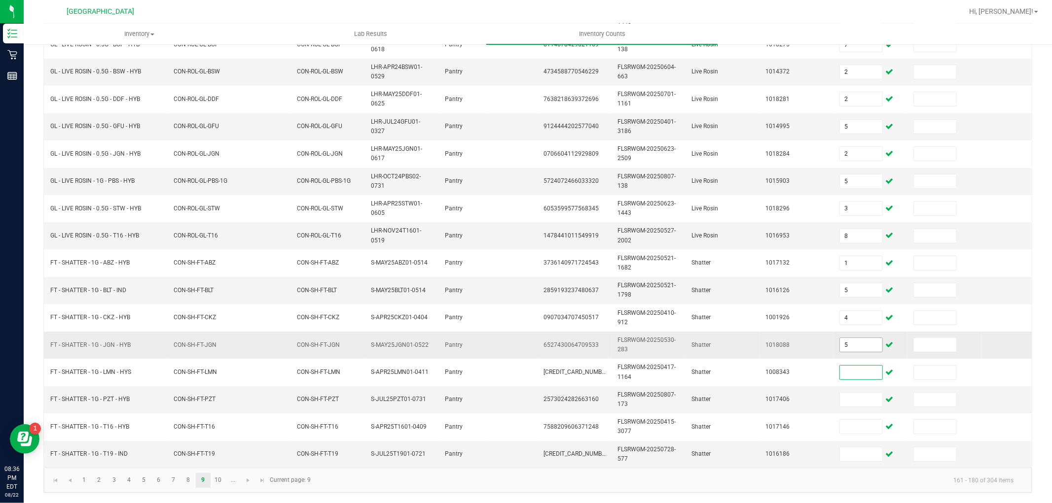
click at [856, 338] on input "5" at bounding box center [861, 345] width 42 height 14
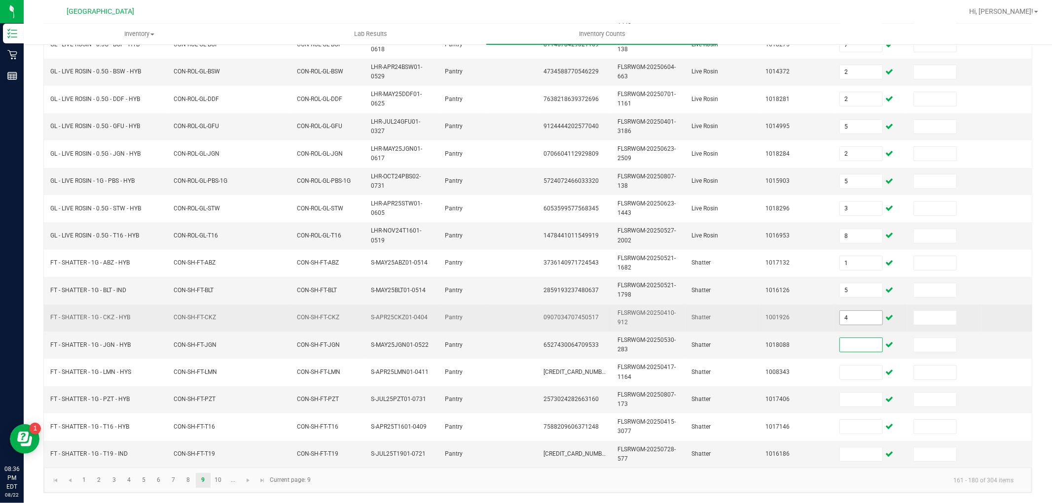
click at [857, 311] on input "4" at bounding box center [861, 318] width 42 height 14
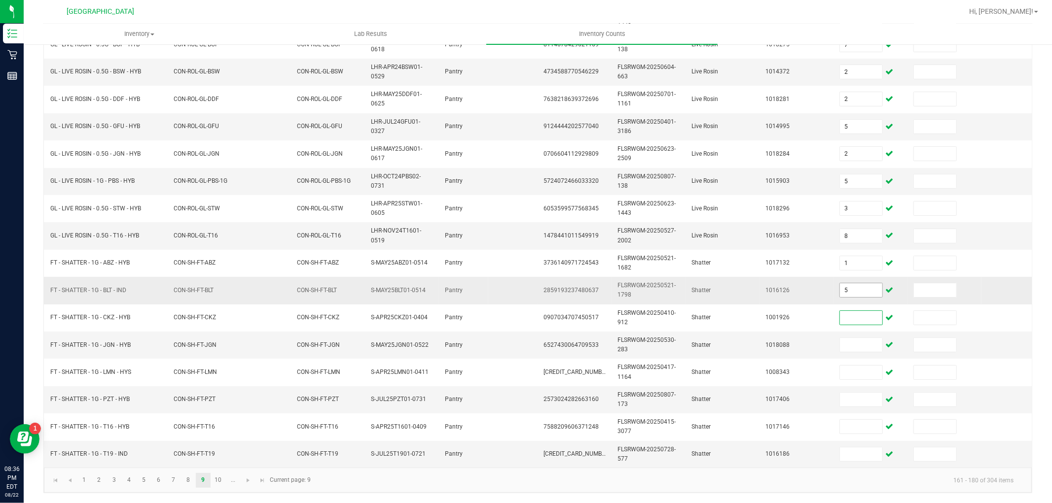
click at [855, 285] on input "5" at bounding box center [861, 291] width 42 height 14
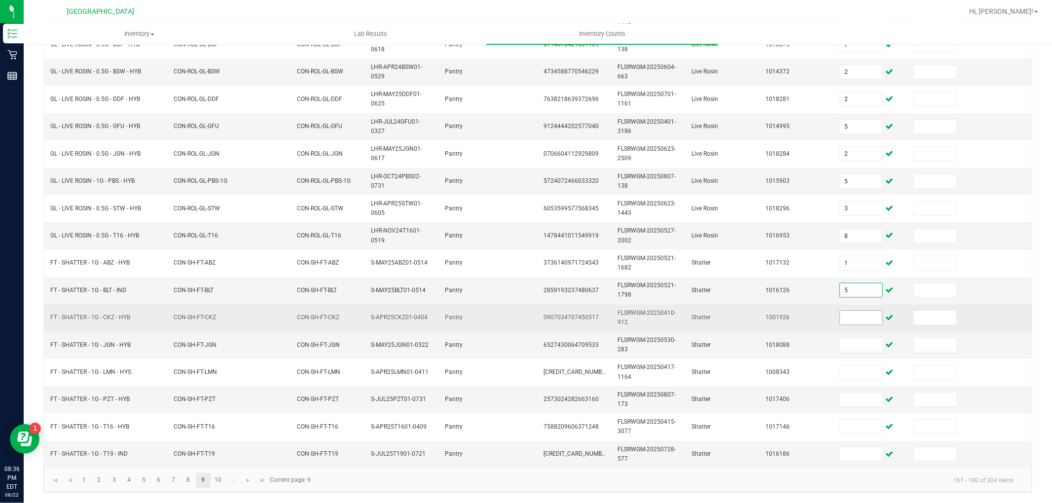
click at [865, 311] on input at bounding box center [861, 318] width 42 height 14
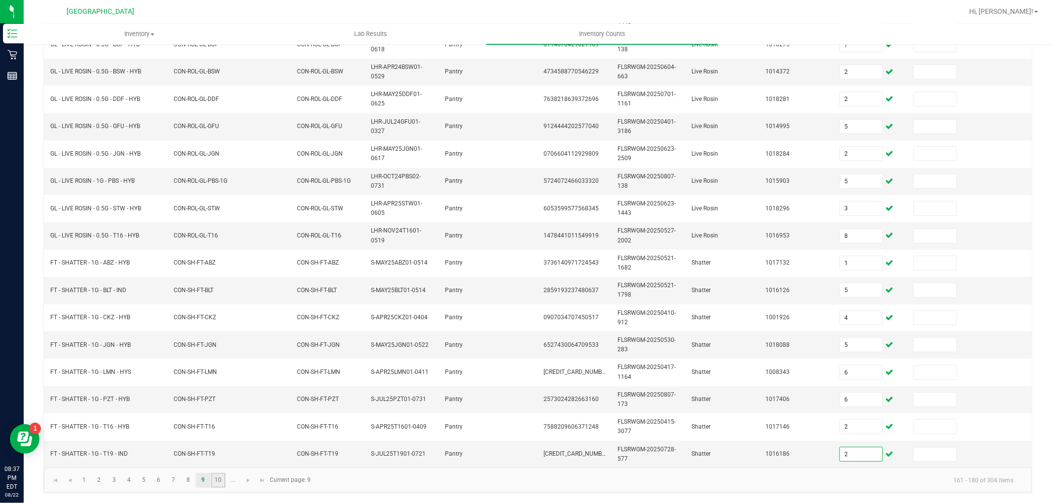
click at [214, 479] on link "10" at bounding box center [218, 480] width 14 height 15
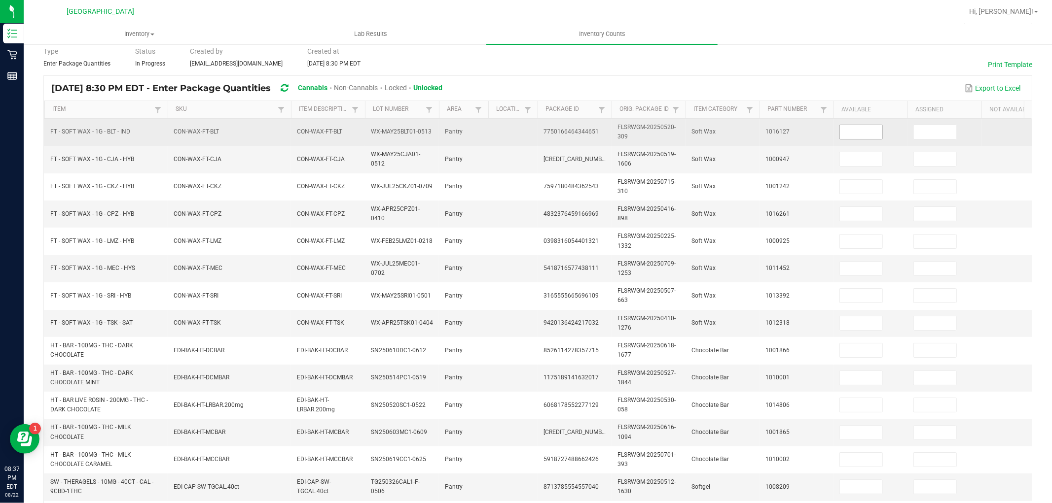
scroll to position [0, 0]
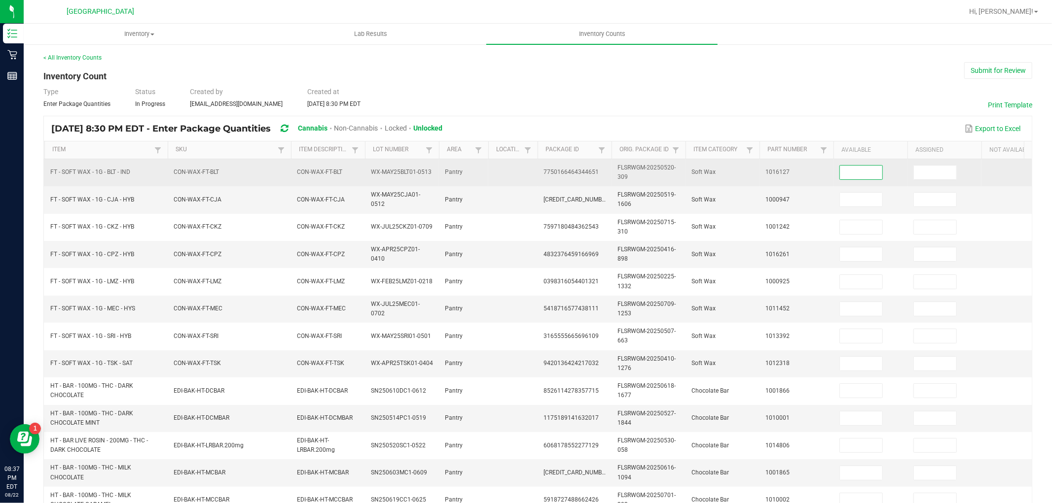
click at [864, 176] on input at bounding box center [861, 173] width 42 height 14
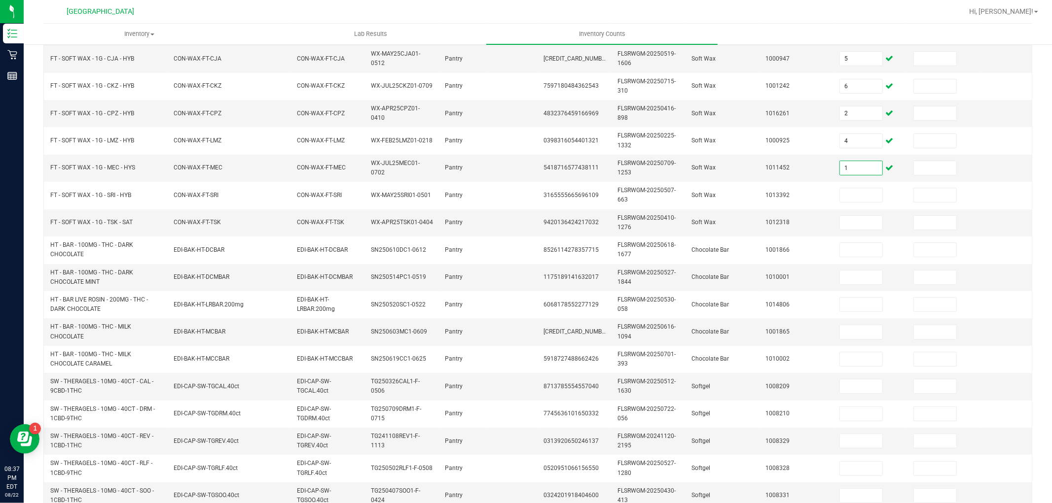
scroll to position [155, 0]
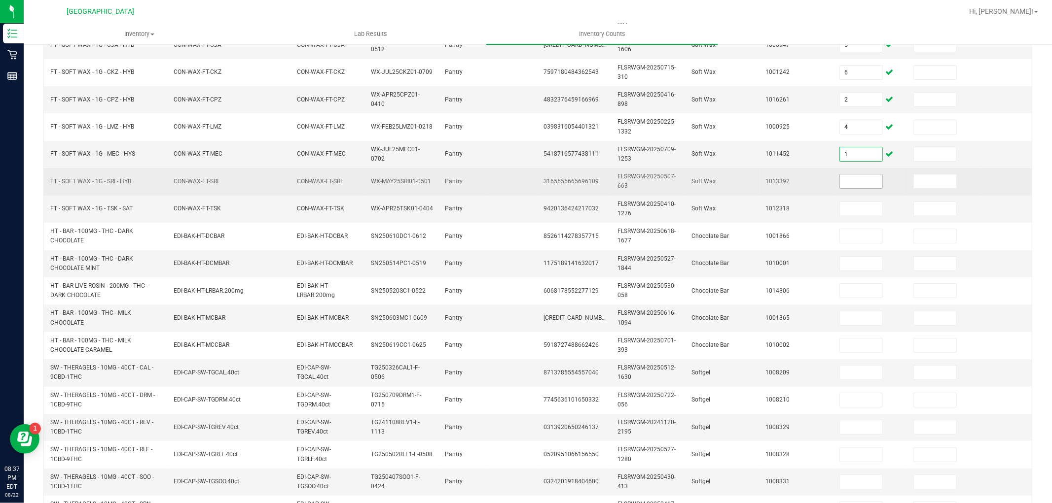
click at [862, 181] on input at bounding box center [861, 182] width 42 height 14
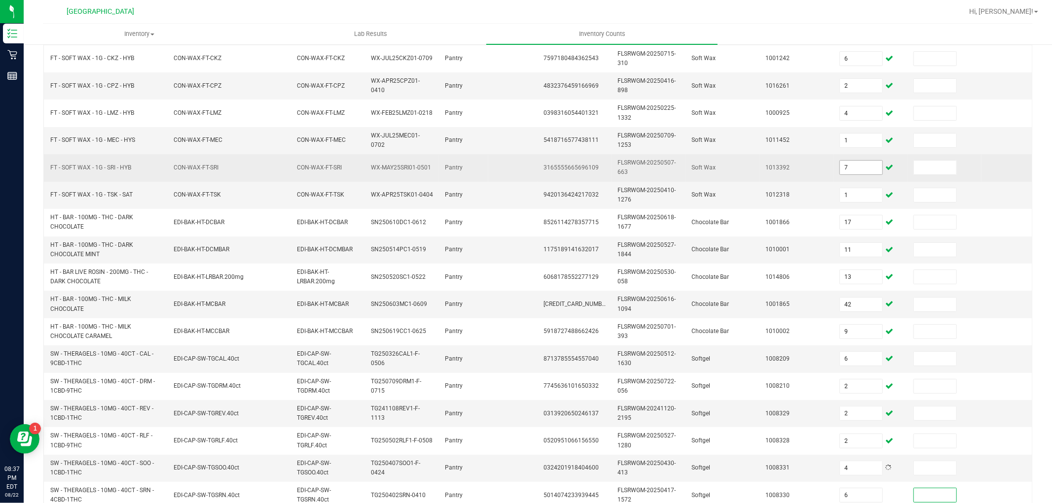
scroll to position [247, 0]
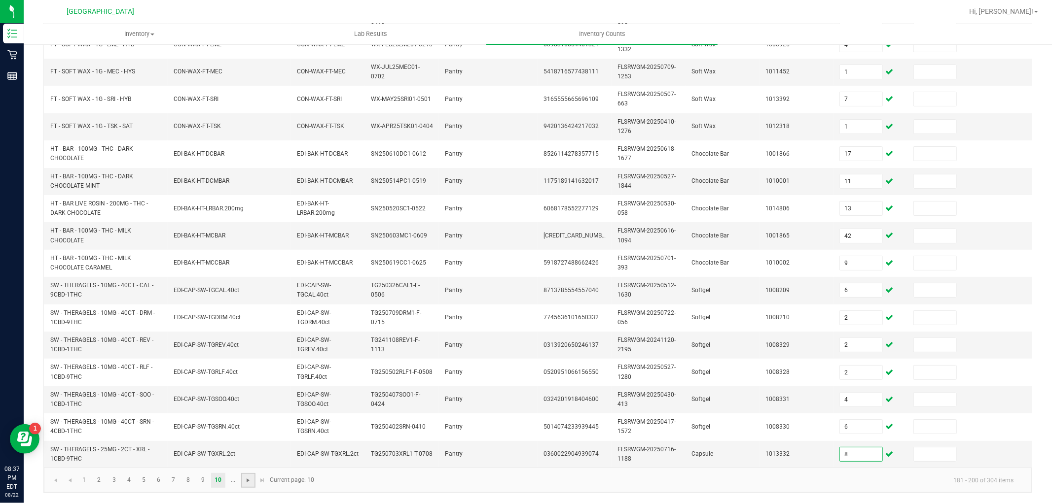
click at [245, 481] on span "Go to the next page" at bounding box center [248, 481] width 8 height 8
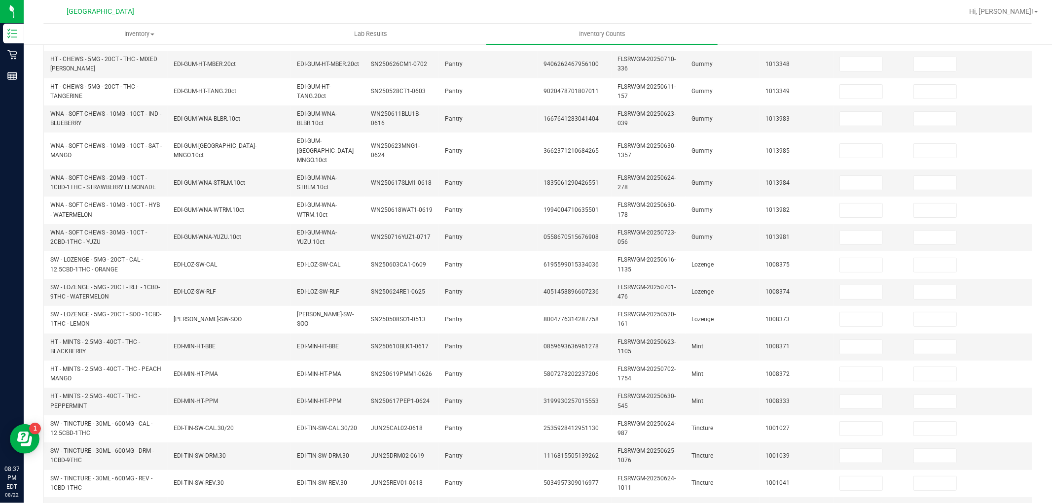
scroll to position [27, 0]
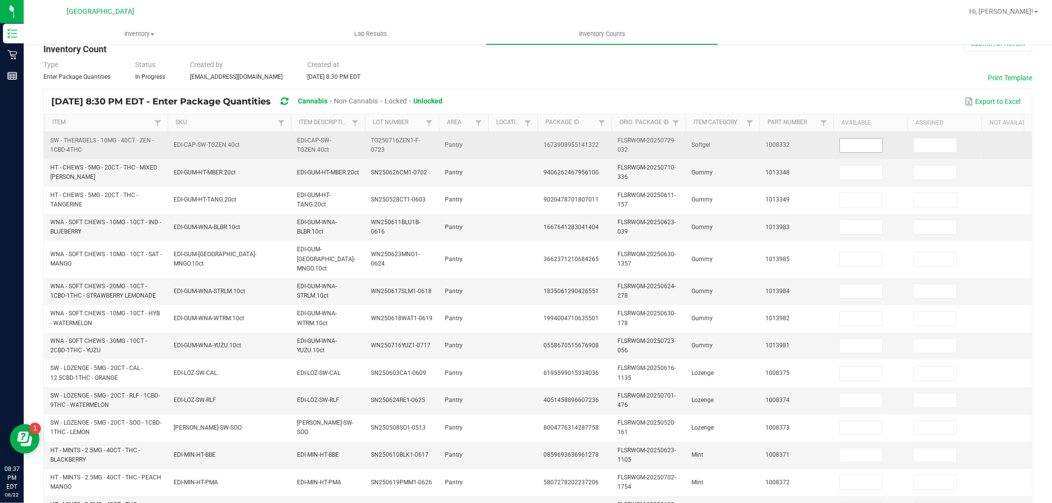
click at [855, 141] on input at bounding box center [861, 146] width 42 height 14
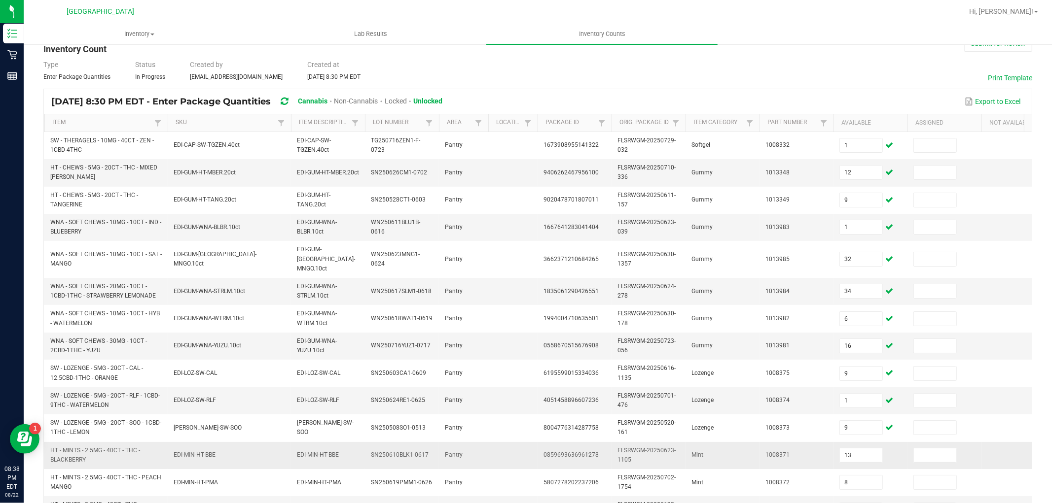
scroll to position [247, 0]
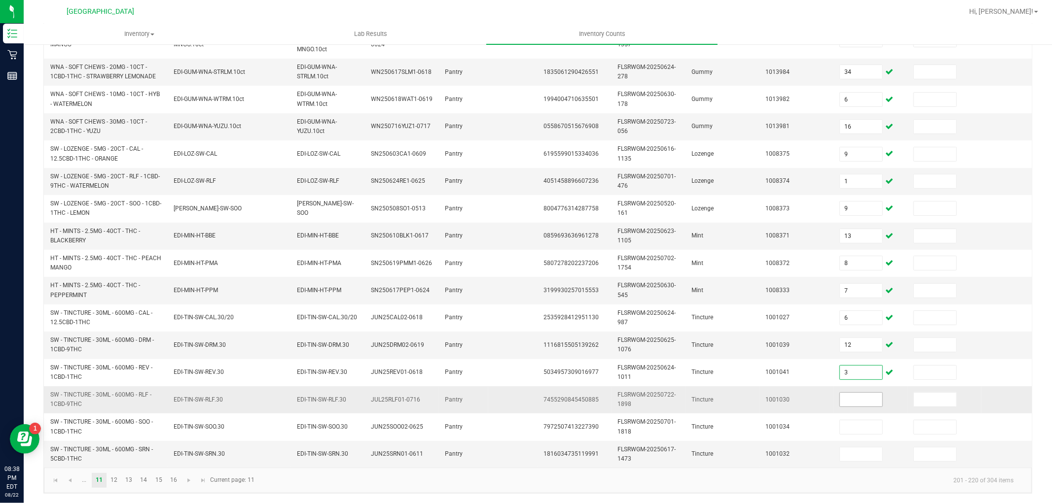
click at [869, 393] on input at bounding box center [861, 400] width 42 height 14
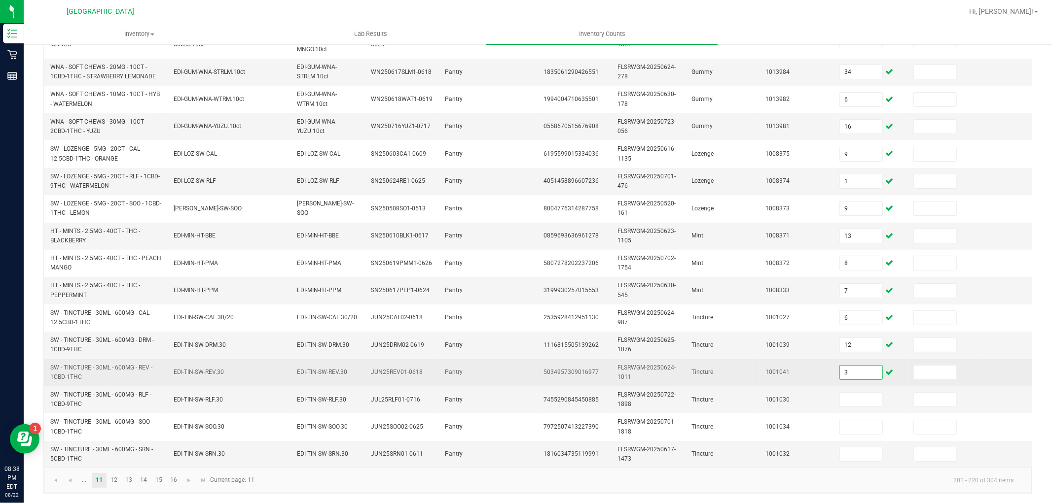
click at [864, 366] on input "3" at bounding box center [861, 373] width 42 height 14
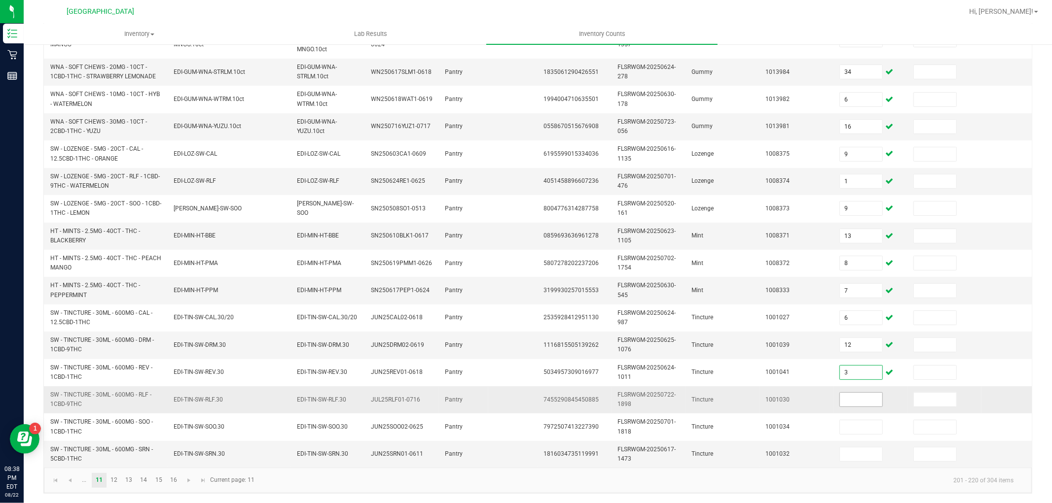
click at [863, 393] on input at bounding box center [861, 400] width 42 height 14
click at [111, 482] on link "12" at bounding box center [114, 480] width 14 height 15
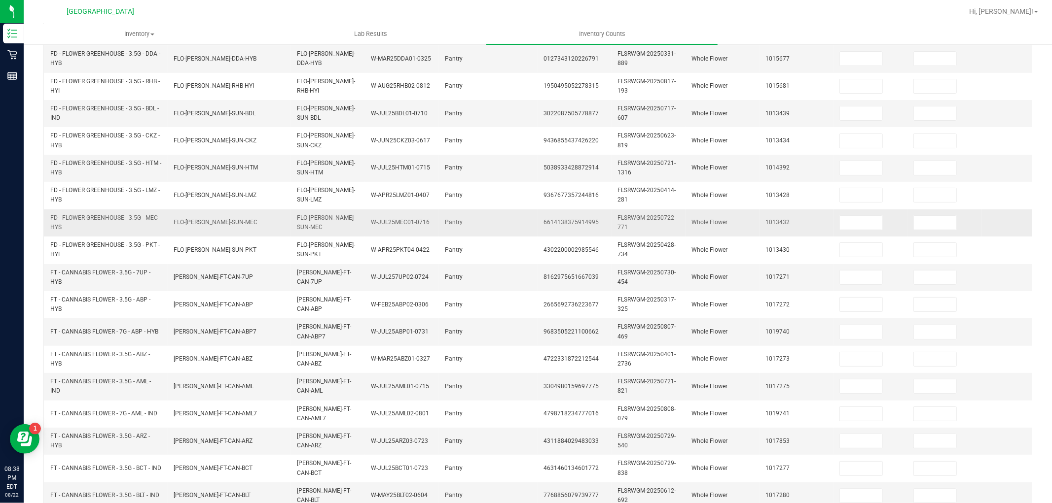
scroll to position [0, 0]
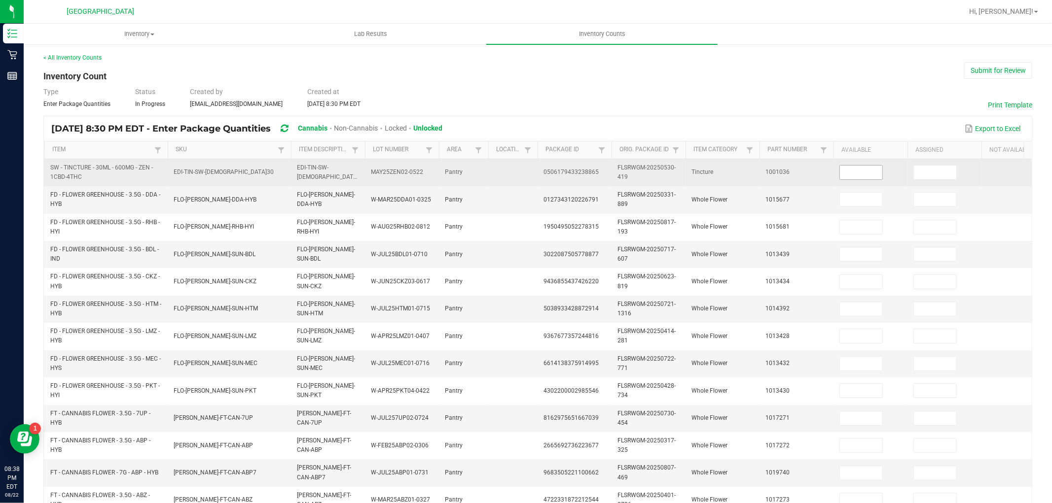
click at [855, 174] on input at bounding box center [861, 173] width 42 height 14
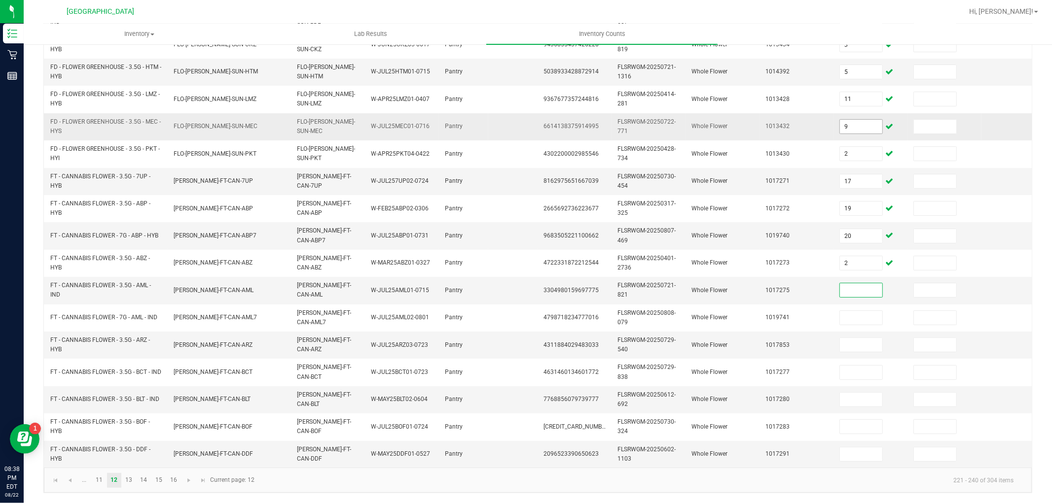
scroll to position [244, 0]
click at [127, 481] on link "13" at bounding box center [129, 480] width 14 height 15
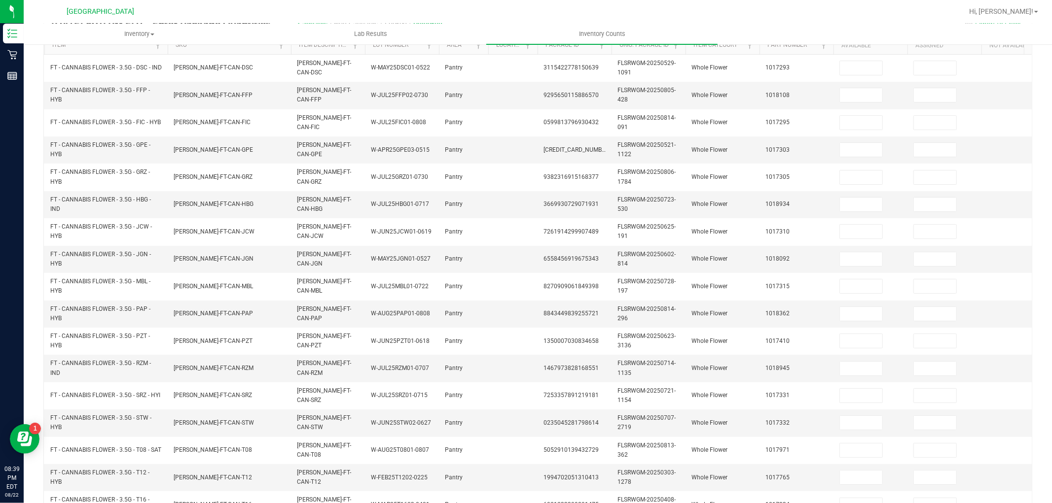
scroll to position [0, 0]
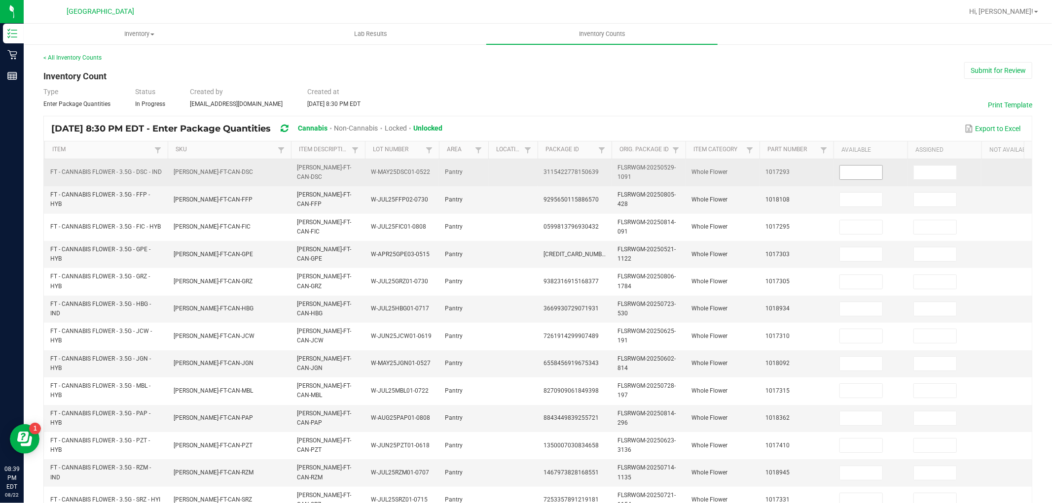
click at [846, 166] on input at bounding box center [861, 173] width 42 height 14
click at [848, 171] on input at bounding box center [861, 173] width 42 height 14
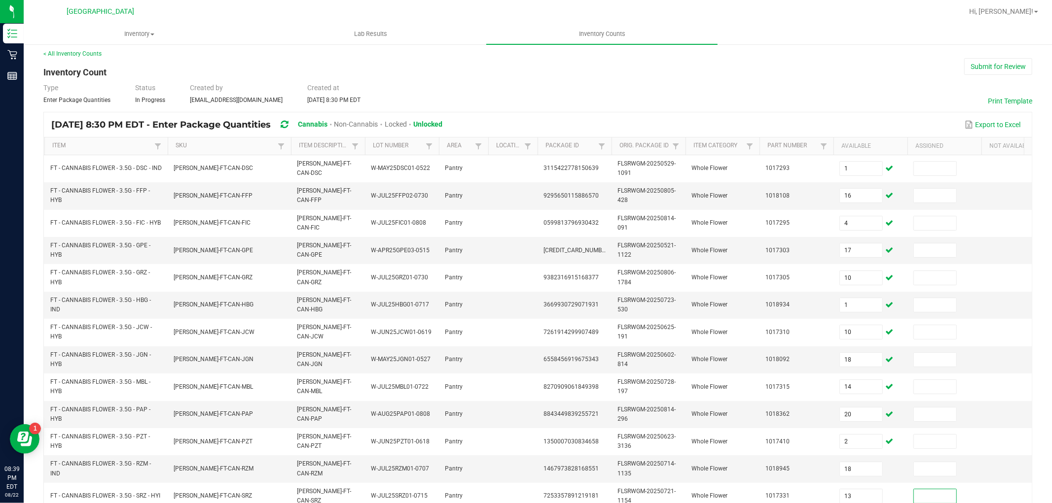
scroll to position [247, 0]
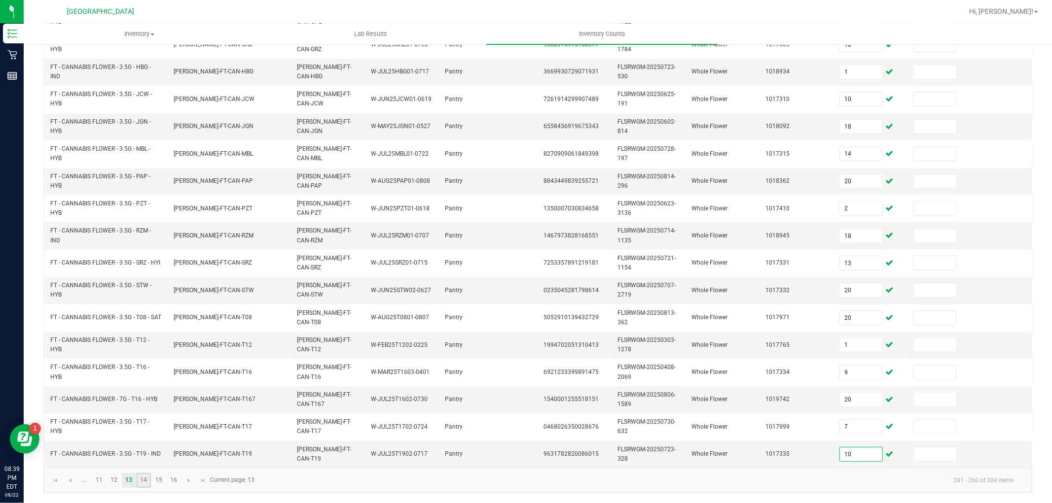
click at [144, 479] on link "14" at bounding box center [144, 480] width 14 height 15
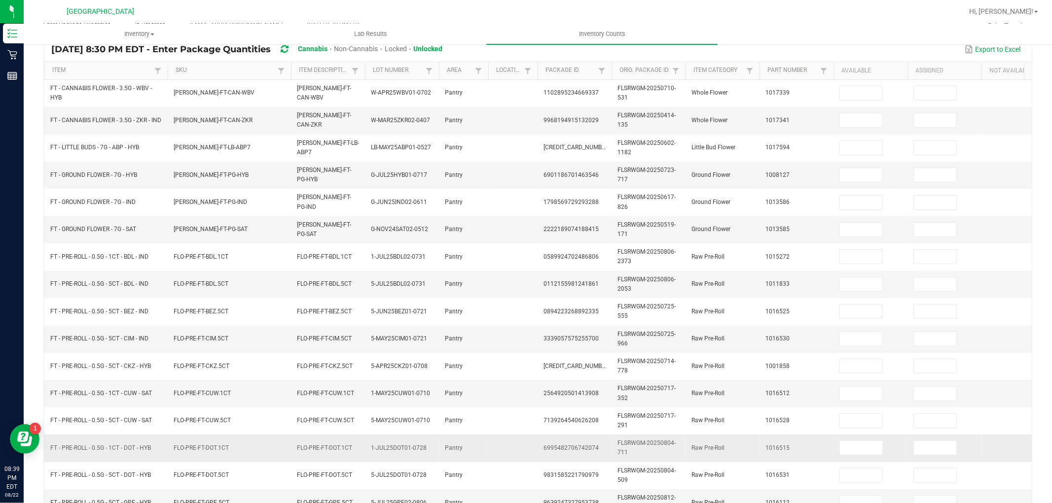
scroll to position [0, 0]
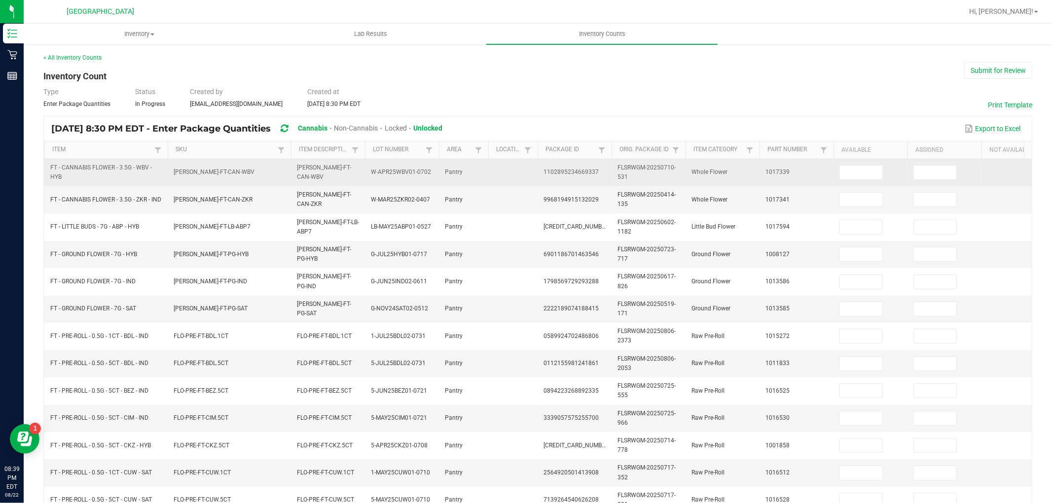
click at [869, 181] on td at bounding box center [870, 172] width 74 height 27
click at [868, 176] on input at bounding box center [861, 173] width 42 height 14
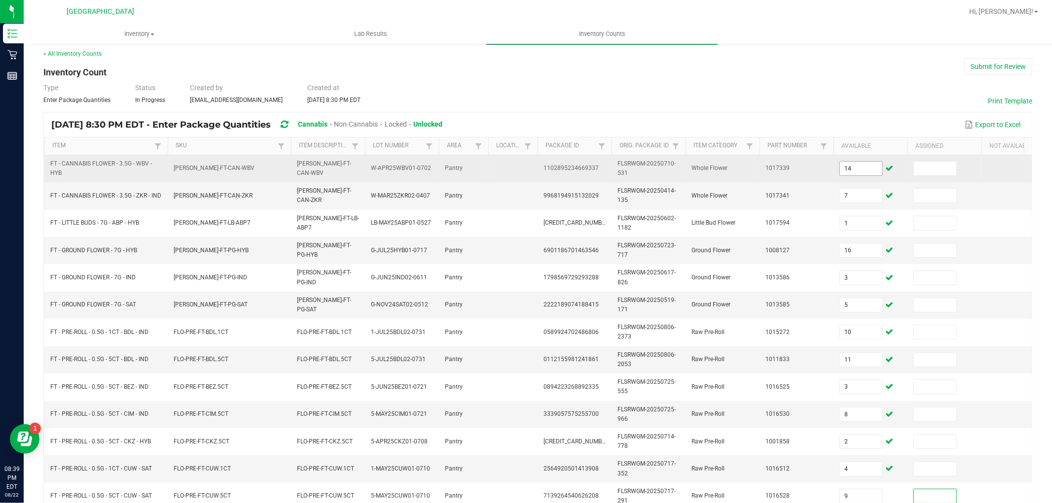
scroll to position [247, 0]
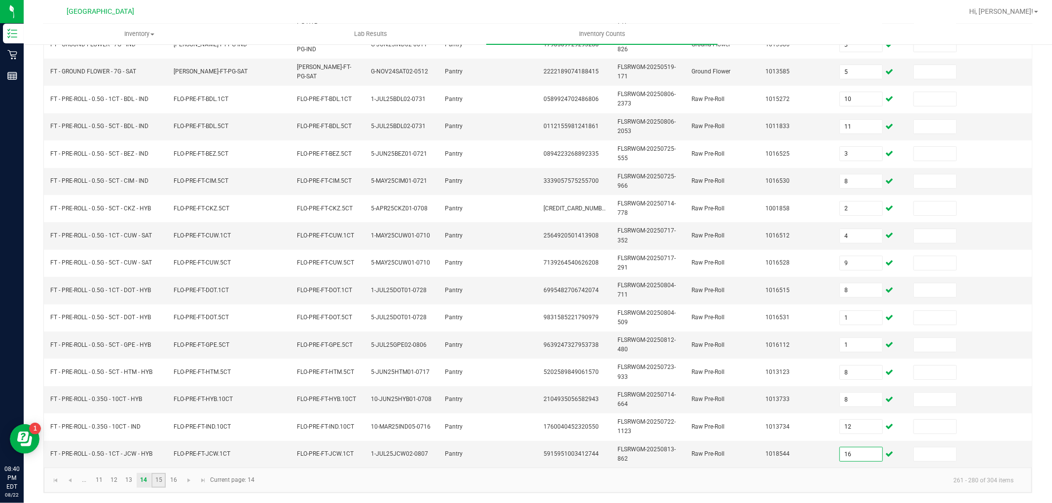
click at [159, 477] on link "15" at bounding box center [158, 480] width 14 height 15
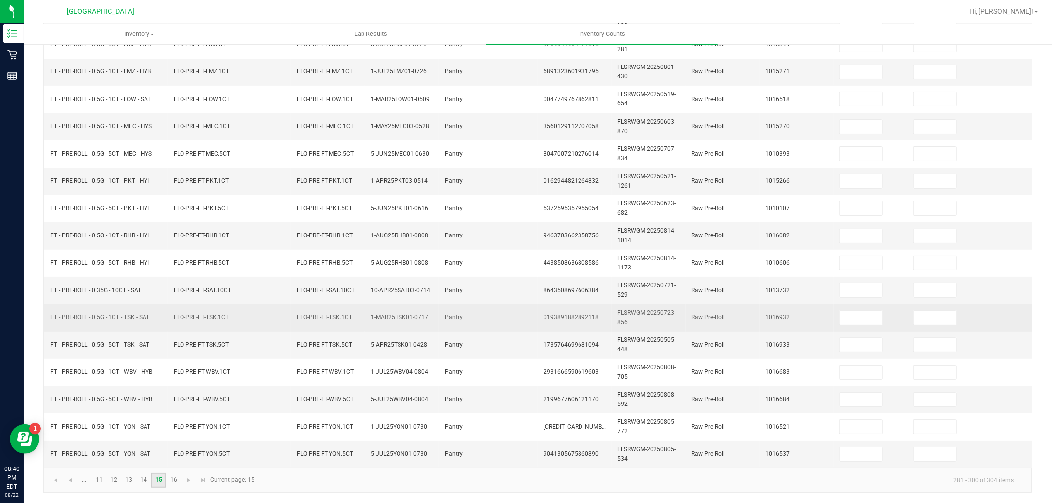
scroll to position [0, 0]
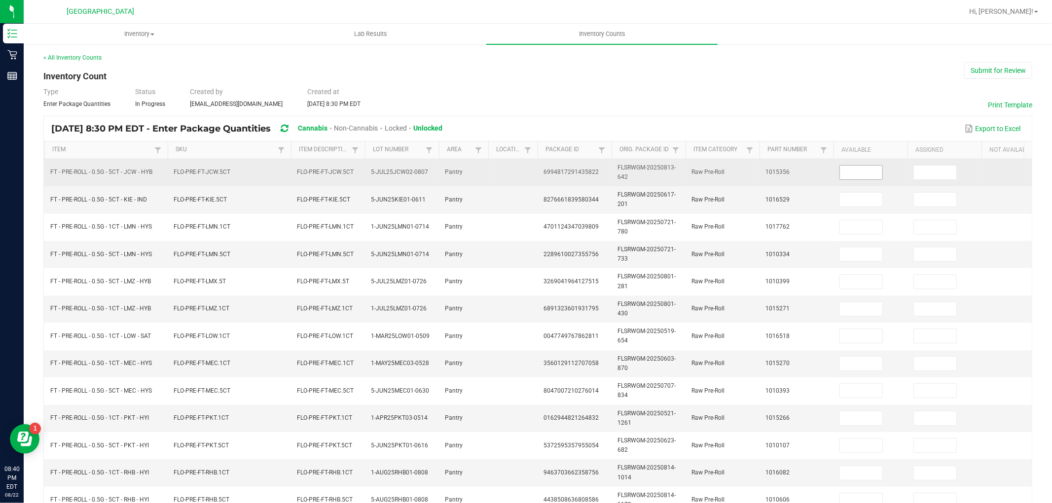
click at [855, 172] on input at bounding box center [861, 173] width 42 height 14
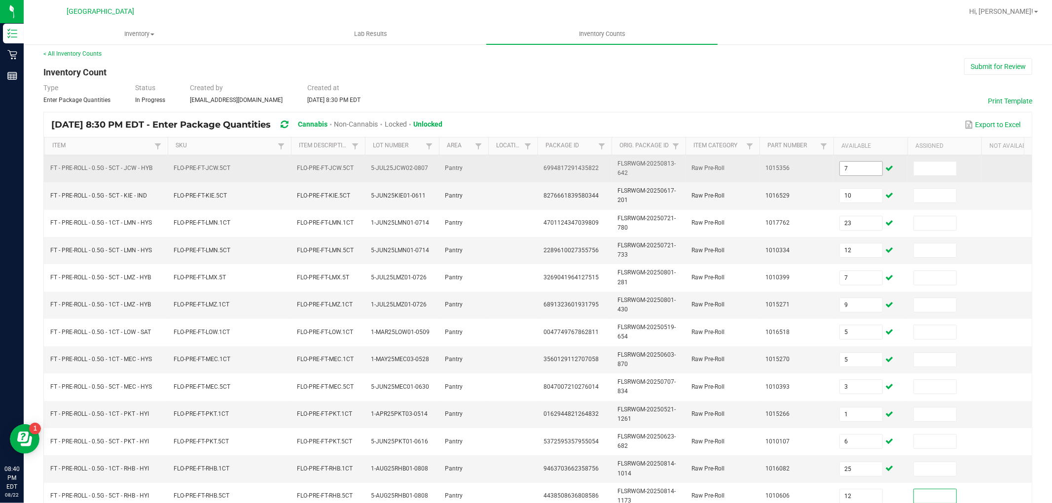
scroll to position [247, 0]
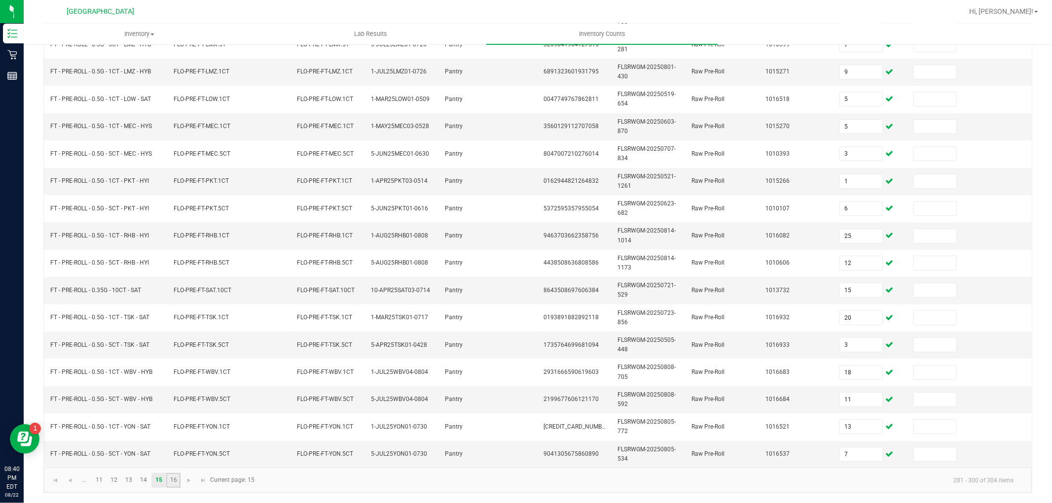
click at [175, 477] on link "16" at bounding box center [173, 480] width 14 height 15
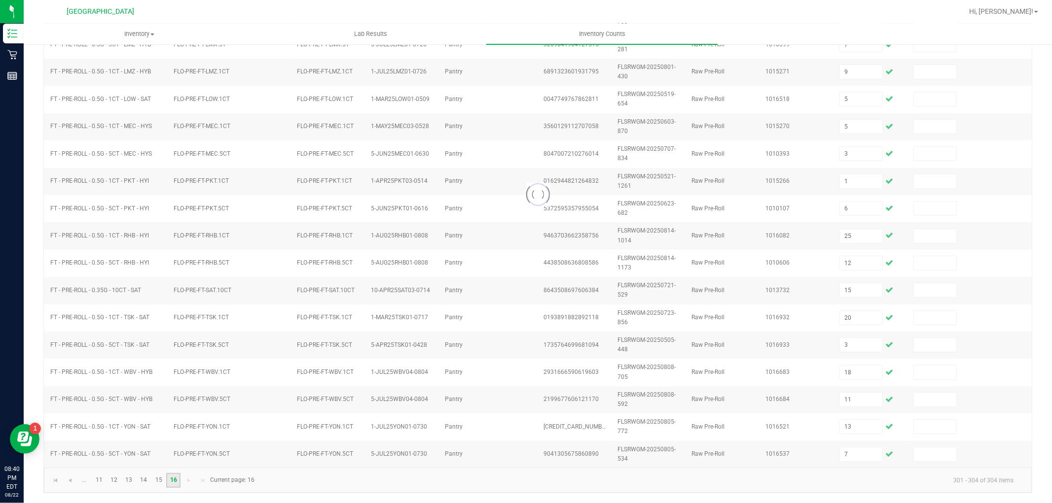
scroll to position [0, 0]
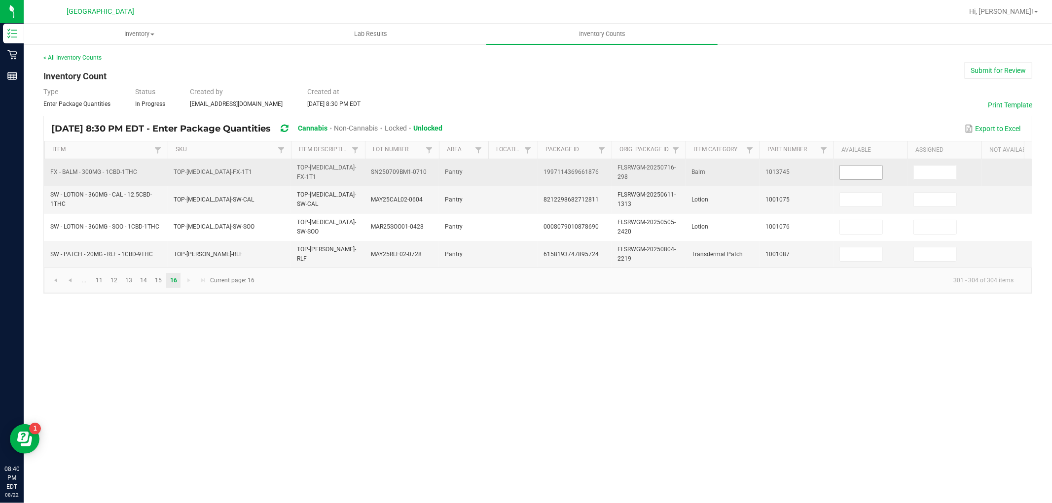
click at [870, 174] on input at bounding box center [861, 173] width 42 height 14
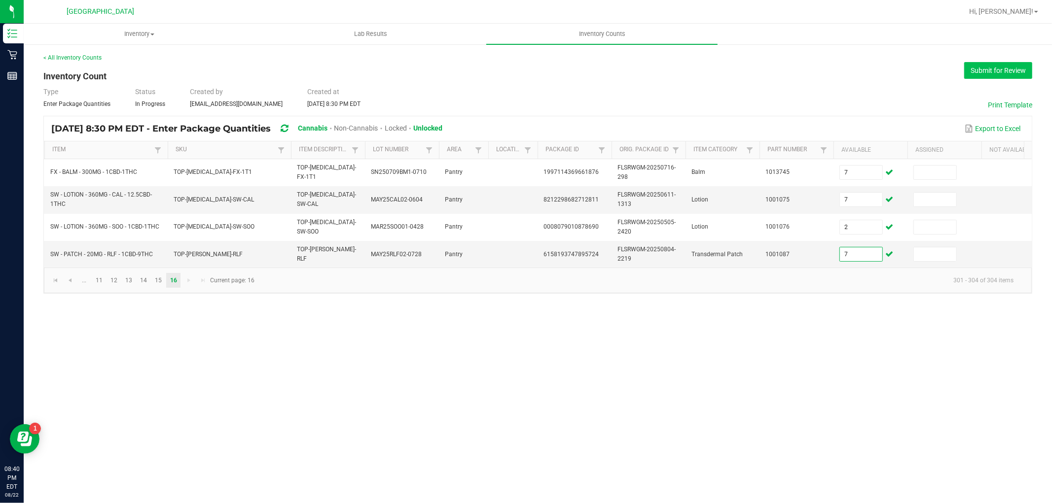
click at [1010, 65] on button "Submit for Review" at bounding box center [998, 70] width 68 height 17
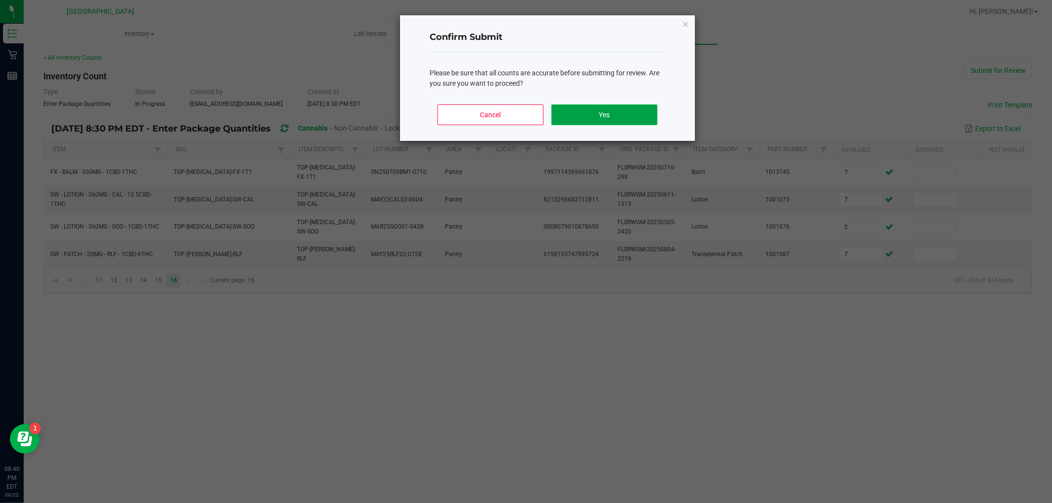
click at [635, 116] on button "Yes" at bounding box center [604, 115] width 106 height 21
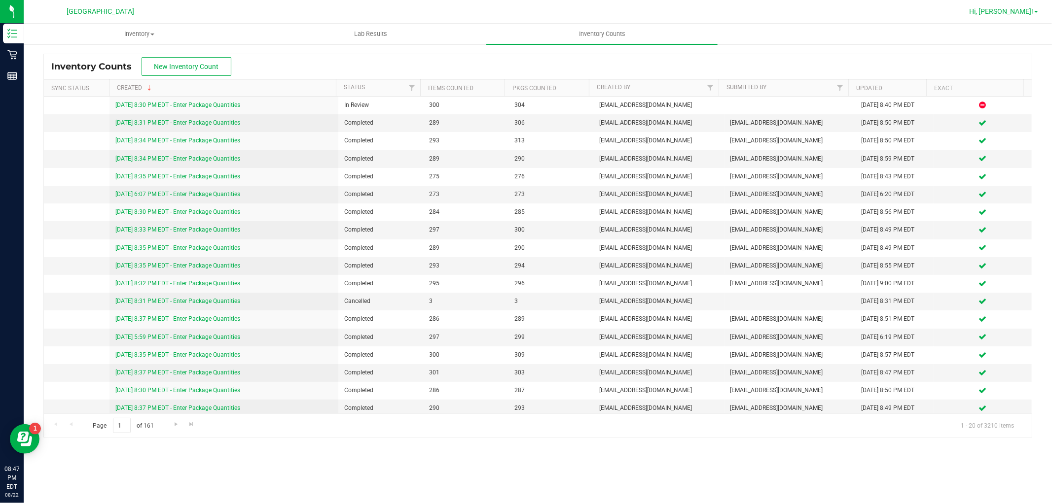
click at [1024, 13] on span "Hi, [PERSON_NAME]!" at bounding box center [1001, 11] width 64 height 8
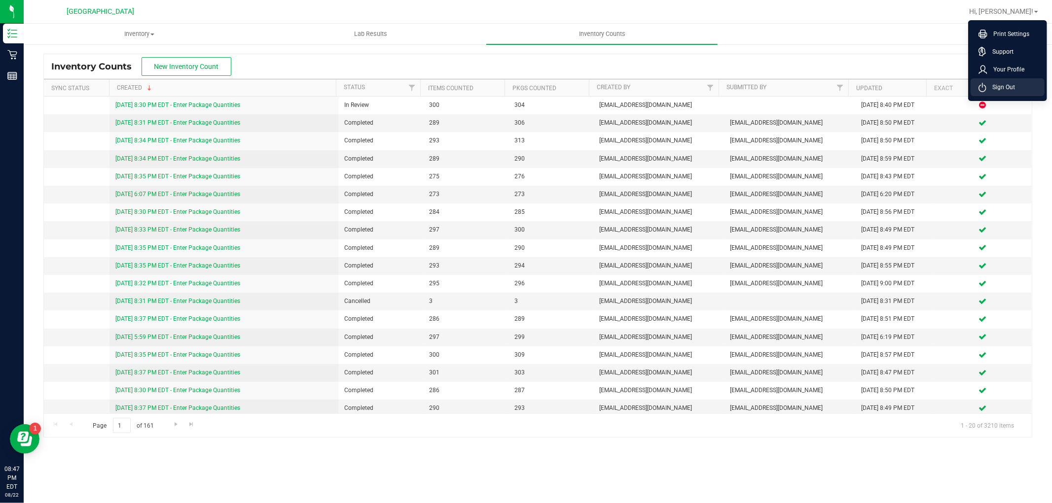
click at [1024, 79] on li "Sign Out" at bounding box center [1007, 87] width 74 height 18
